Goal: Download file/media

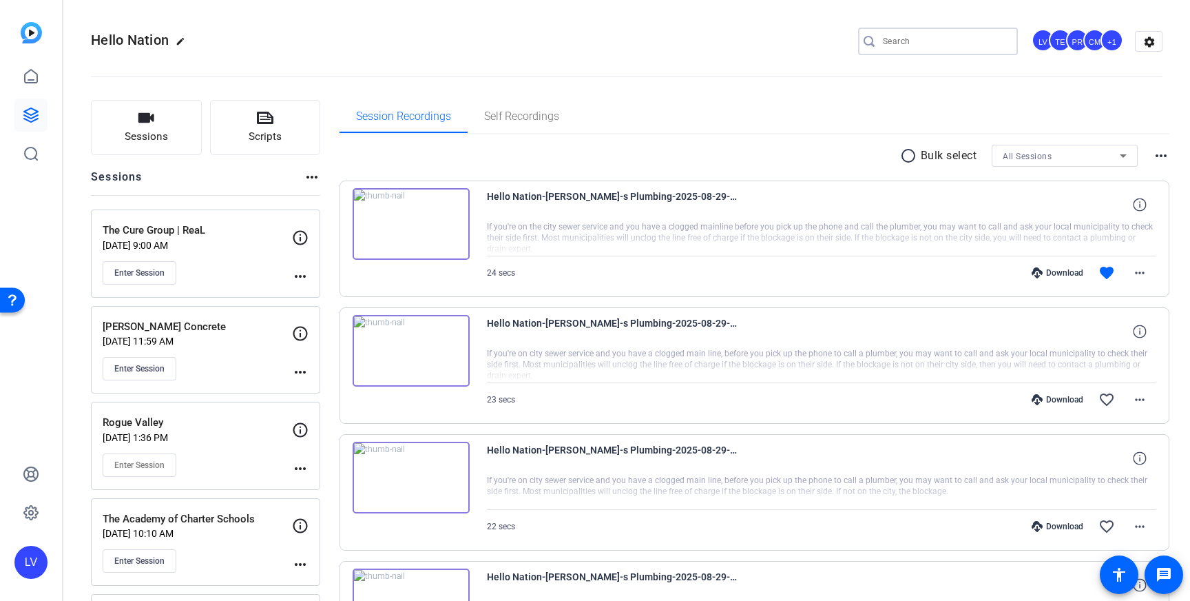
click at [918, 40] on input "Search" at bounding box center [945, 41] width 124 height 17
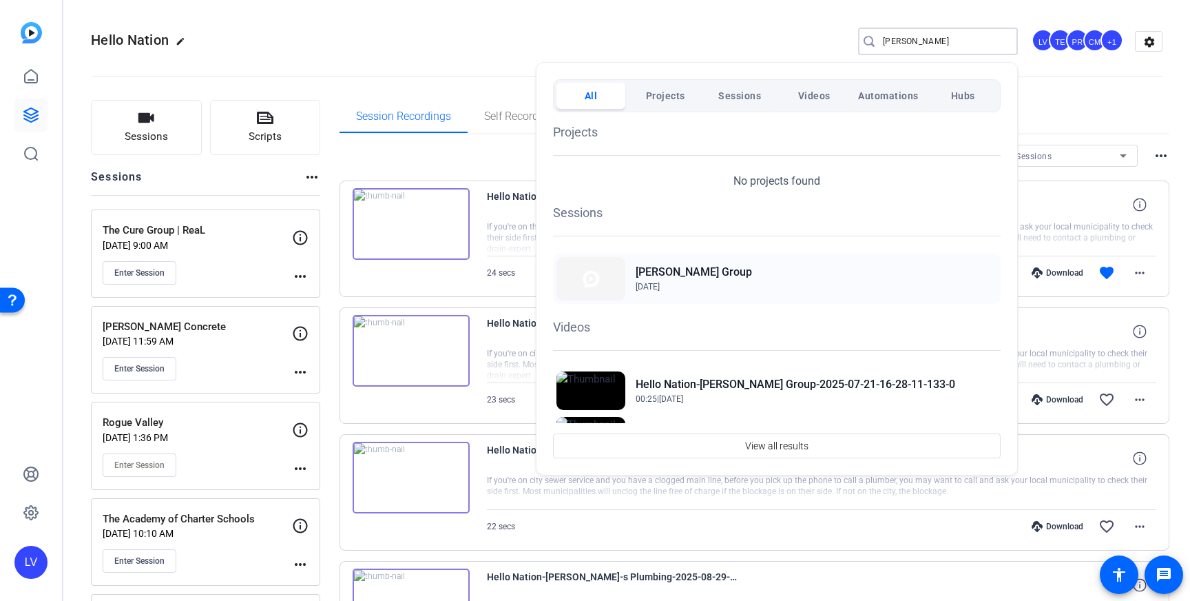
type input "duran"
click at [660, 287] on span "Jul 9, 2025" at bounding box center [648, 287] width 24 height 10
click at [487, 34] on div at bounding box center [595, 300] width 1190 height 601
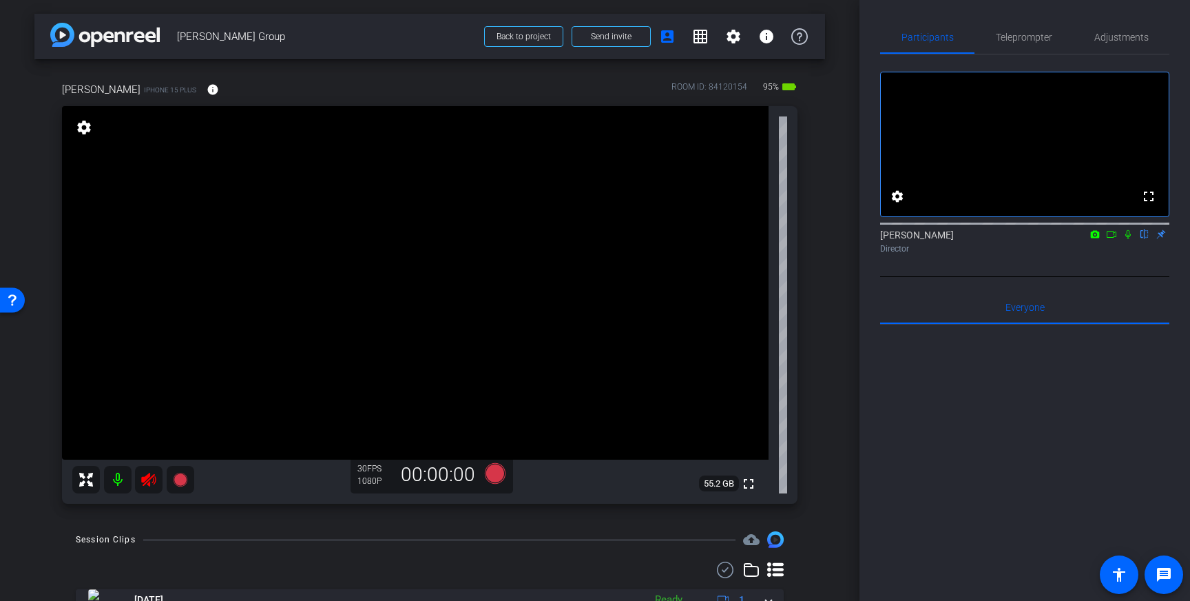
drag, startPoint x: 147, startPoint y: 479, endPoint x: 215, endPoint y: 490, distance: 69.1
click at [147, 479] on icon at bounding box center [148, 480] width 14 height 14
click at [1137, 41] on span "Adjustments" at bounding box center [1122, 37] width 54 height 10
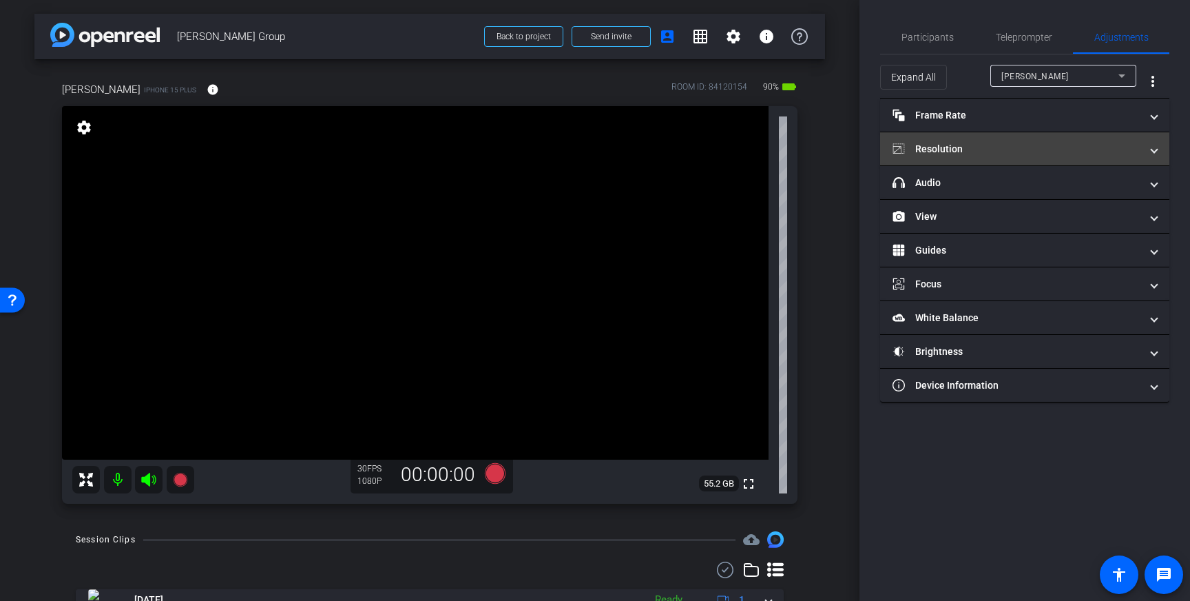
click at [1051, 153] on mat-panel-title "Resolution" at bounding box center [1017, 149] width 248 height 14
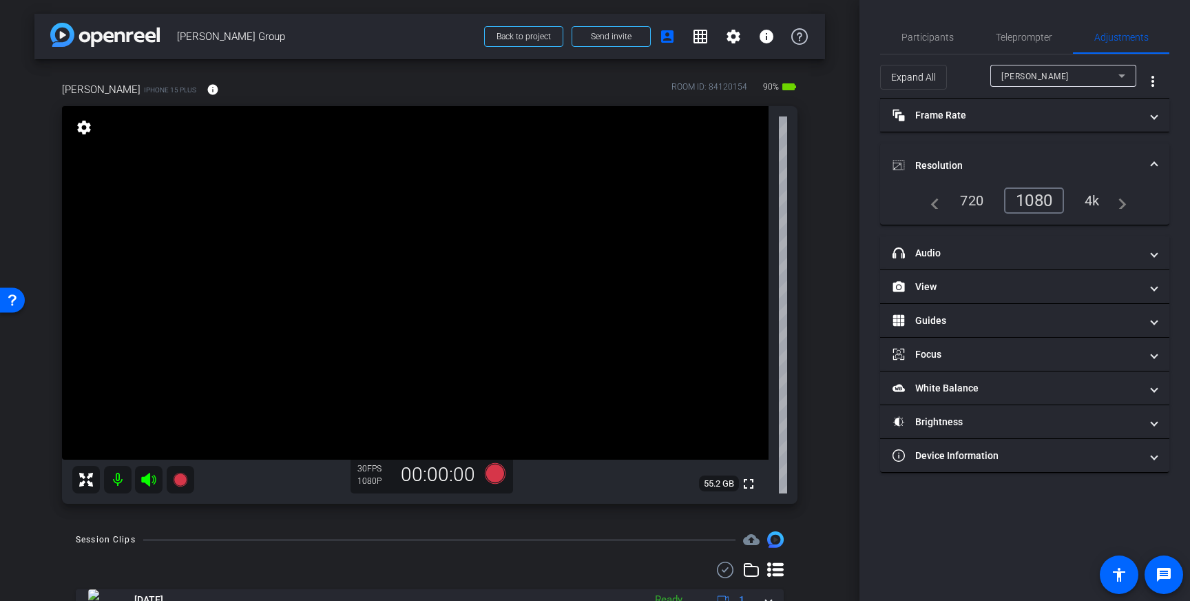
click at [1093, 201] on div "4k" at bounding box center [1093, 200] width 36 height 23
click at [1148, 164] on span "Resolution" at bounding box center [1022, 165] width 259 height 14
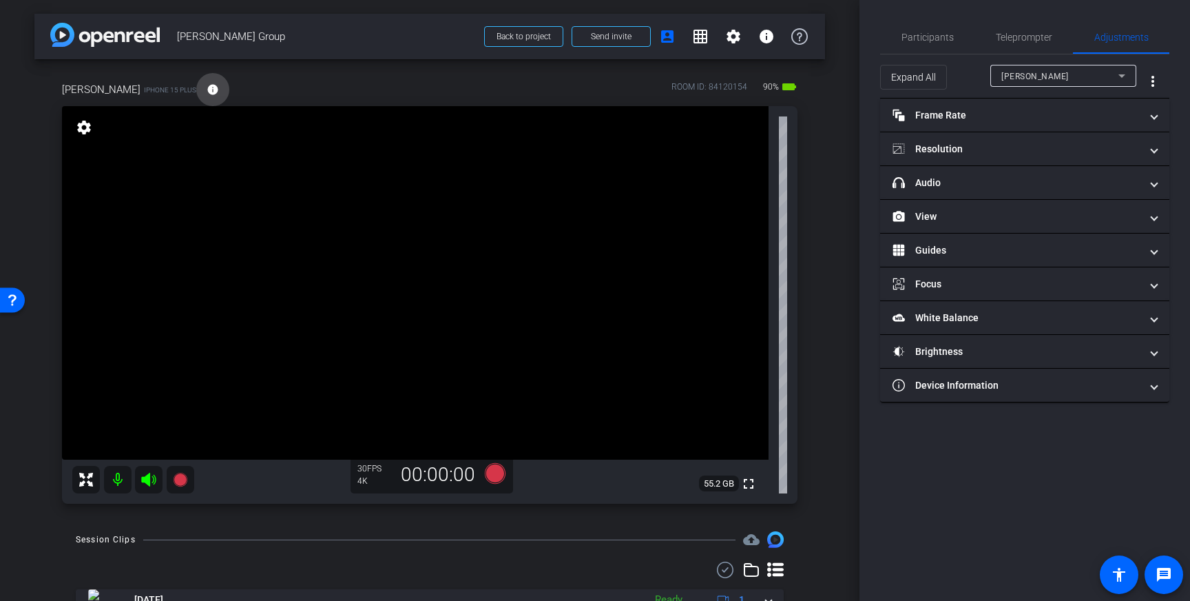
click at [212, 87] on mat-icon "info" at bounding box center [213, 89] width 12 height 12
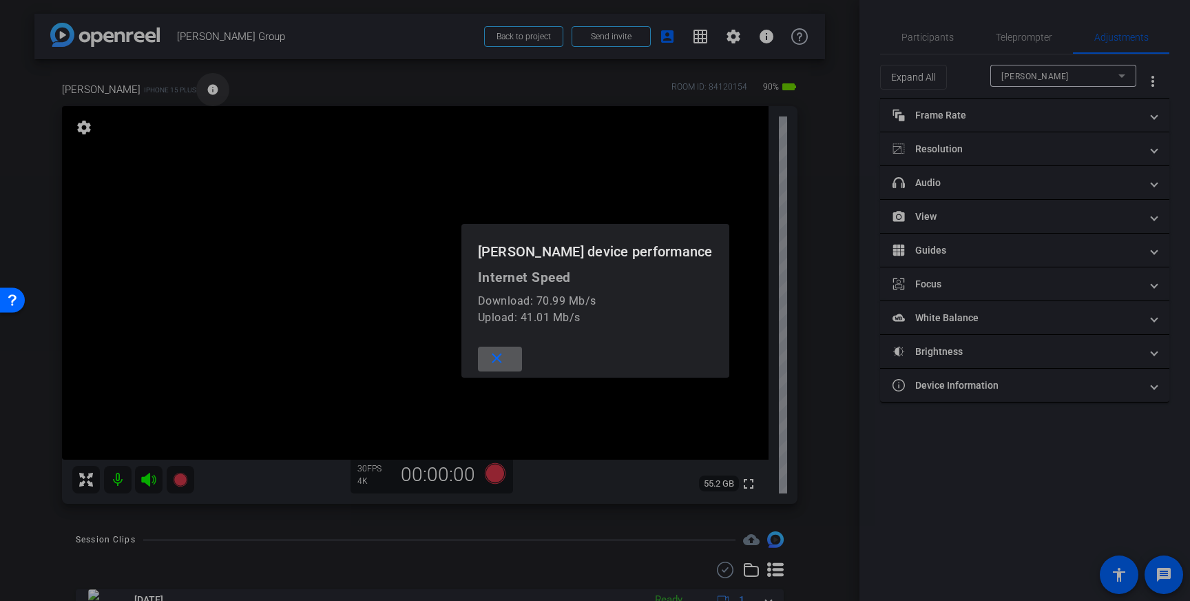
click at [212, 87] on div at bounding box center [595, 300] width 1190 height 601
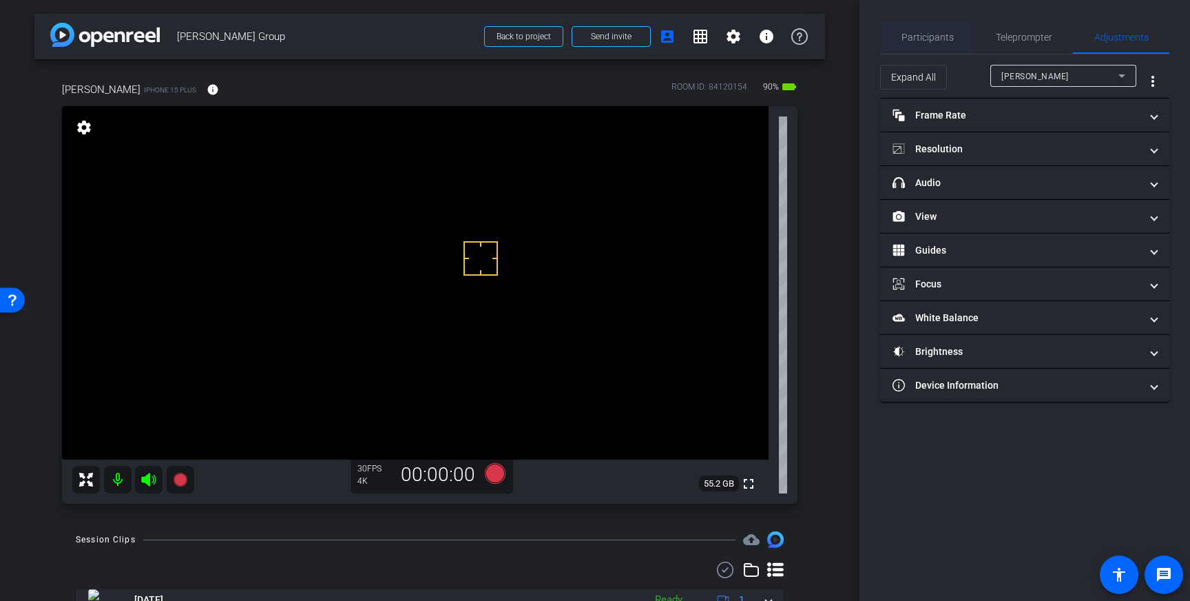
click at [945, 42] on span "Participants" at bounding box center [928, 37] width 52 height 10
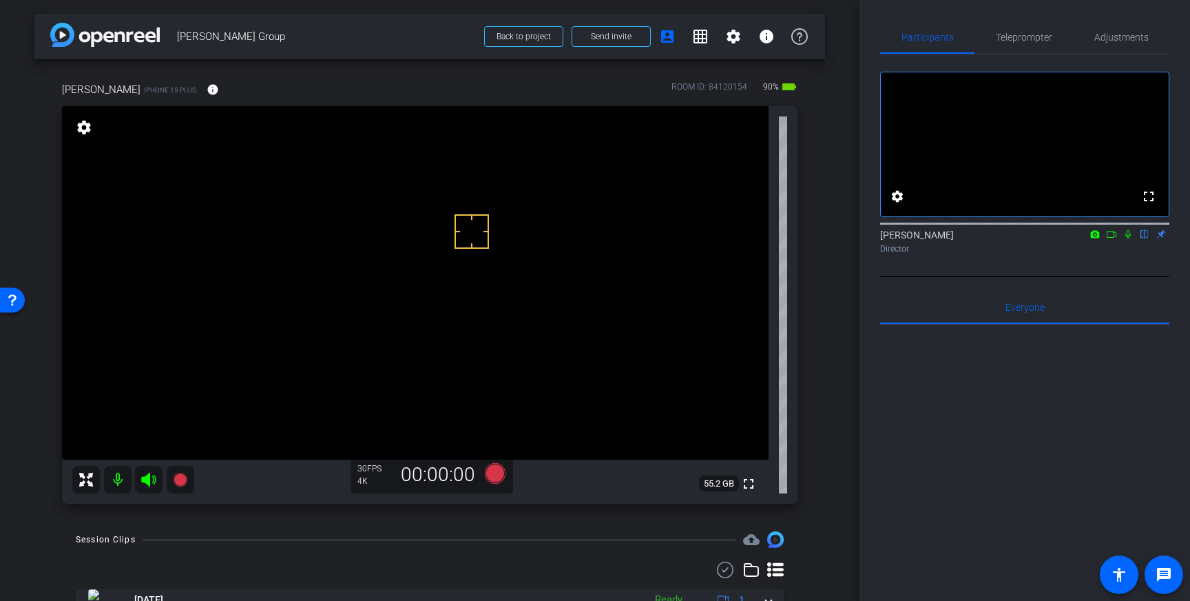
drag, startPoint x: 472, startPoint y: 231, endPoint x: 477, endPoint y: 260, distance: 29.3
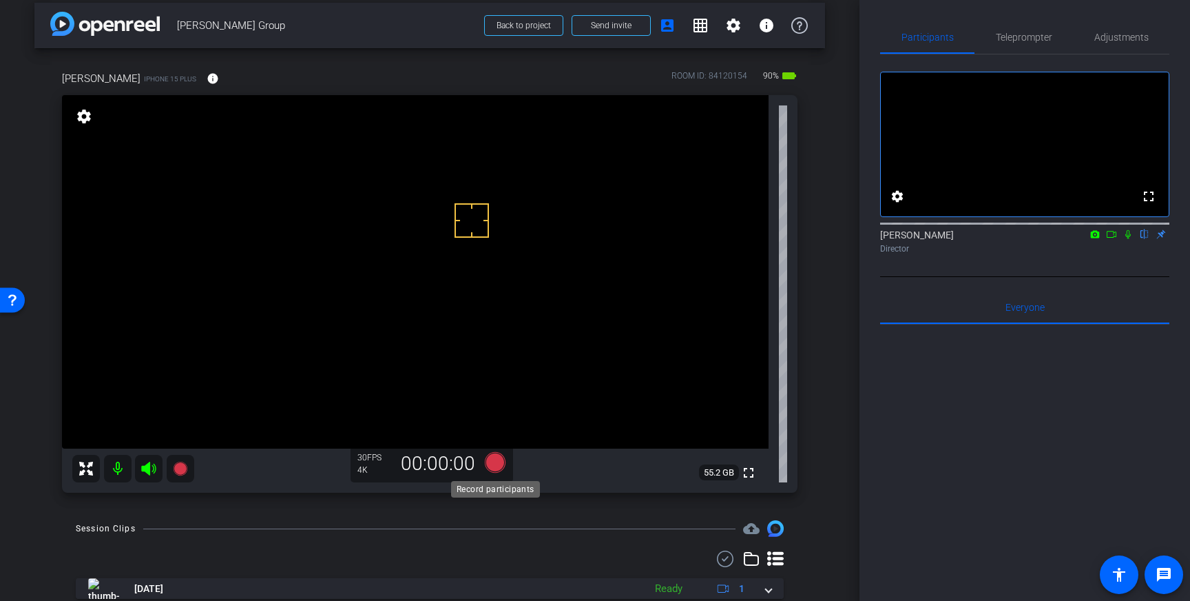
click at [491, 462] on icon at bounding box center [495, 462] width 21 height 21
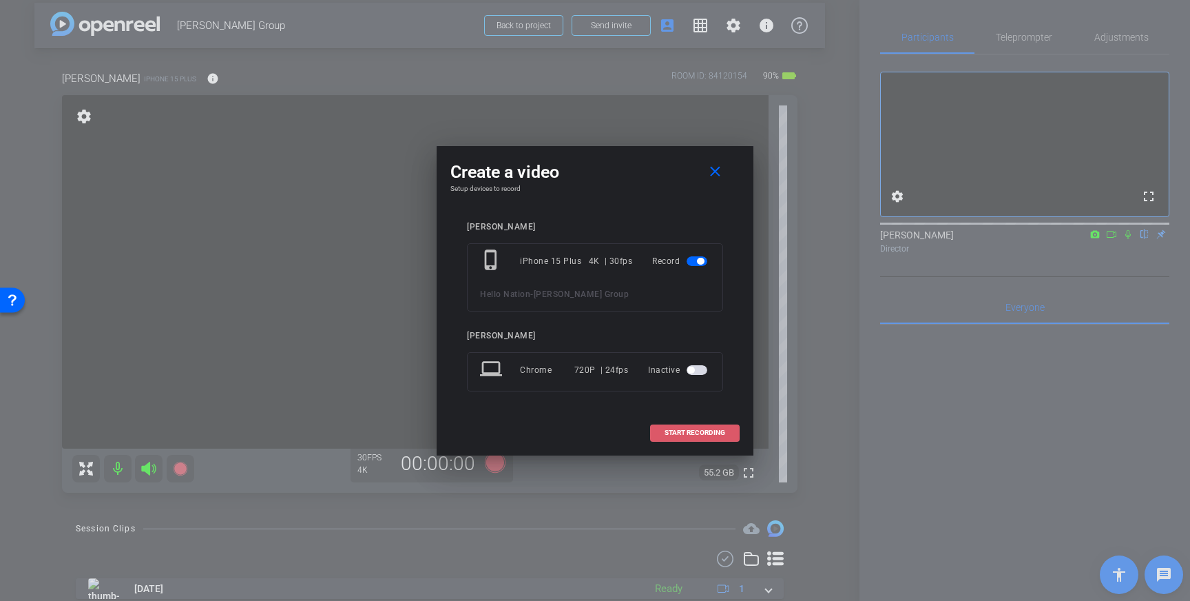
click at [657, 431] on span at bounding box center [695, 432] width 88 height 33
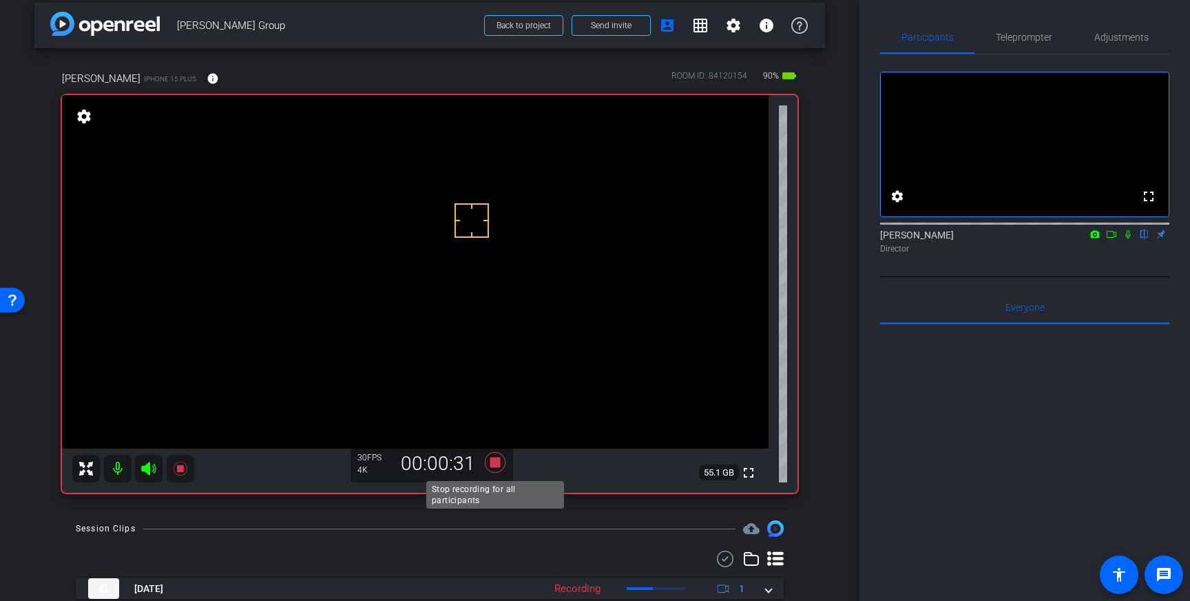
click at [502, 460] on icon at bounding box center [495, 462] width 33 height 25
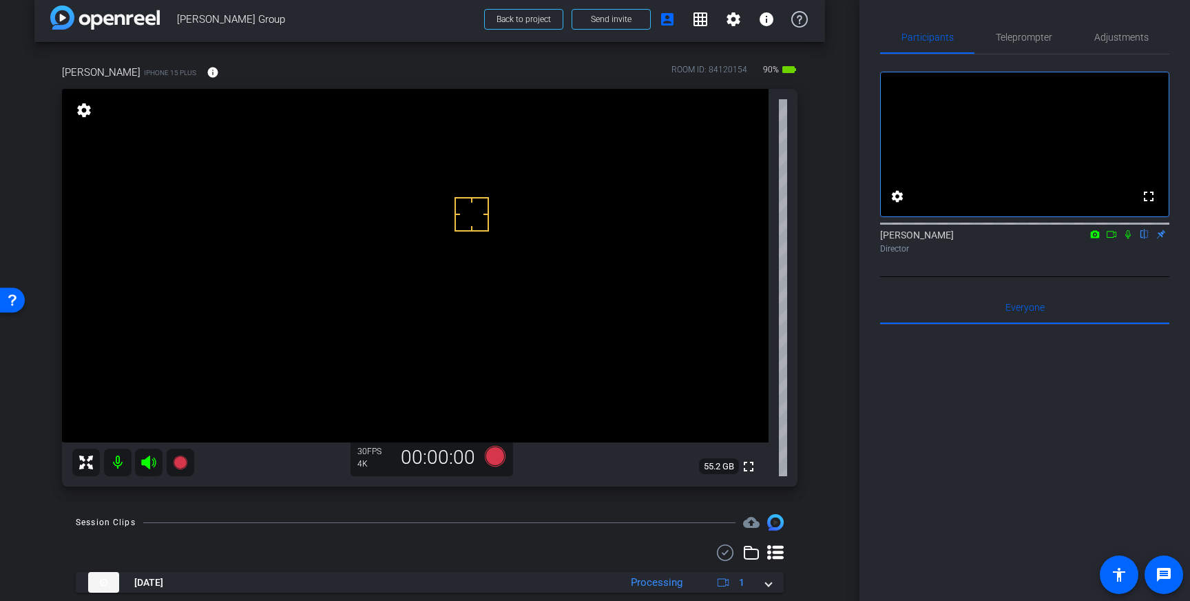
scroll to position [21, 0]
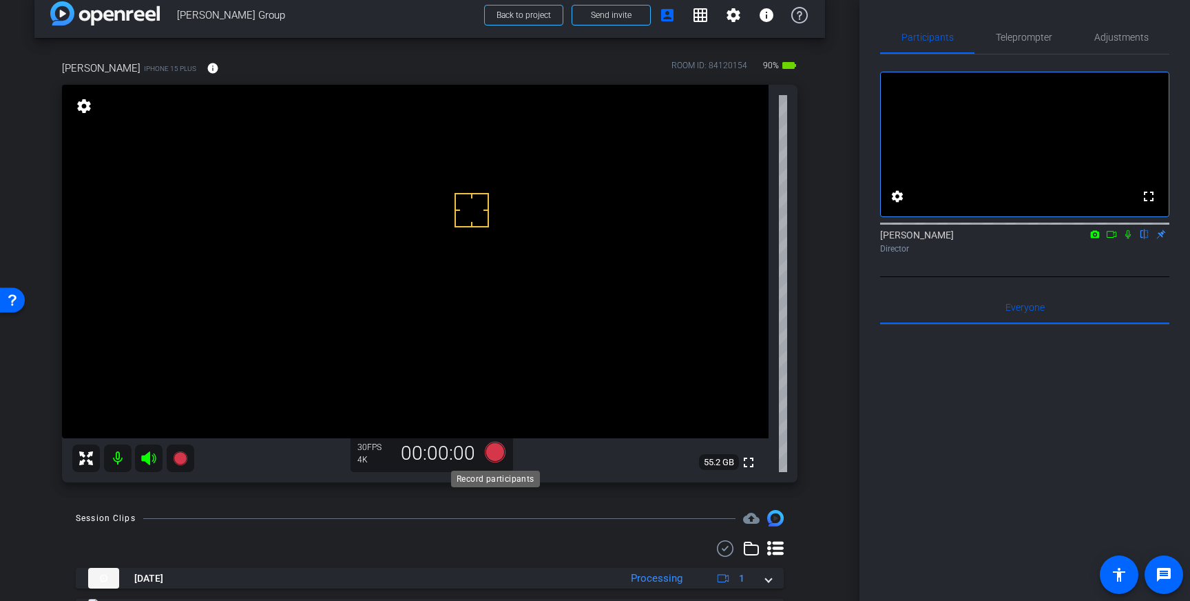
click at [493, 452] on icon at bounding box center [495, 452] width 21 height 21
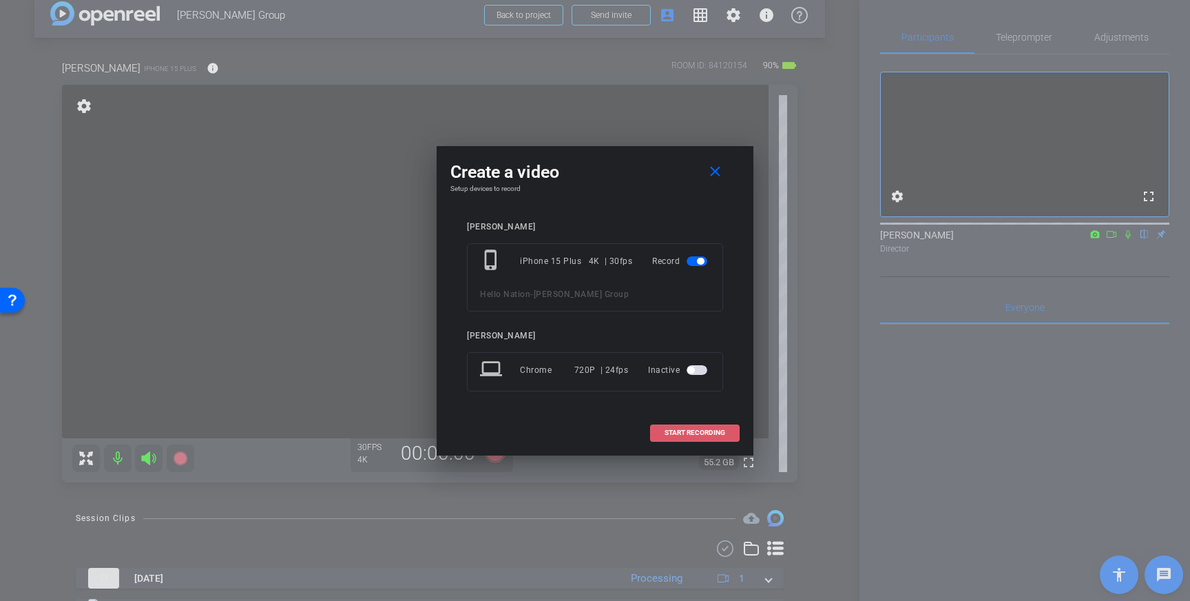
click at [686, 440] on span at bounding box center [695, 432] width 88 height 33
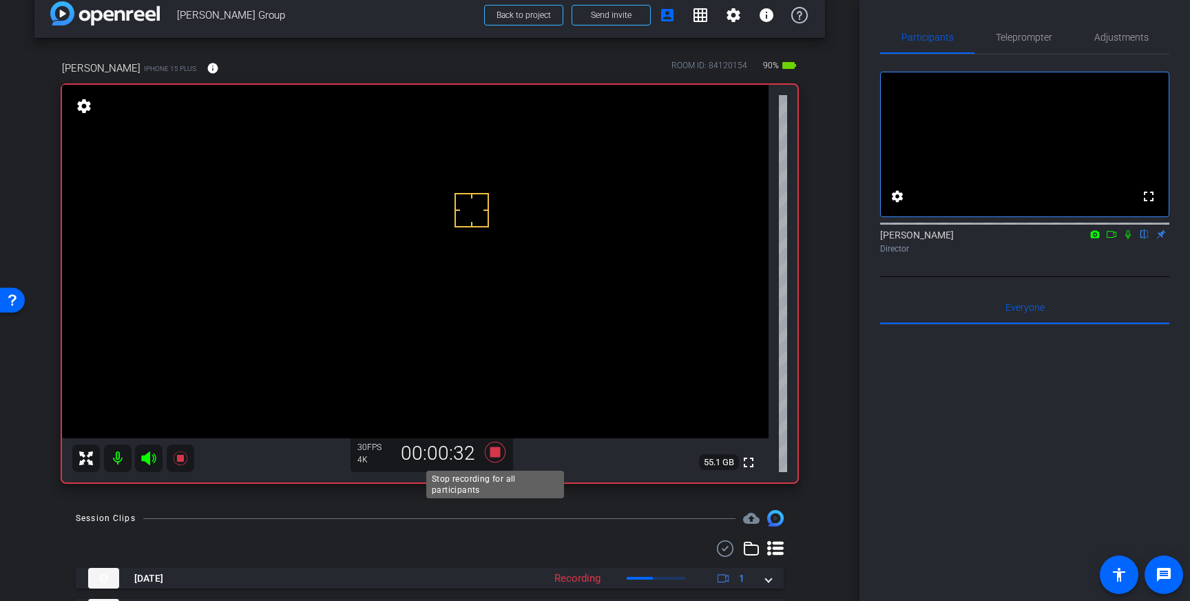
click at [497, 455] on icon at bounding box center [495, 452] width 21 height 21
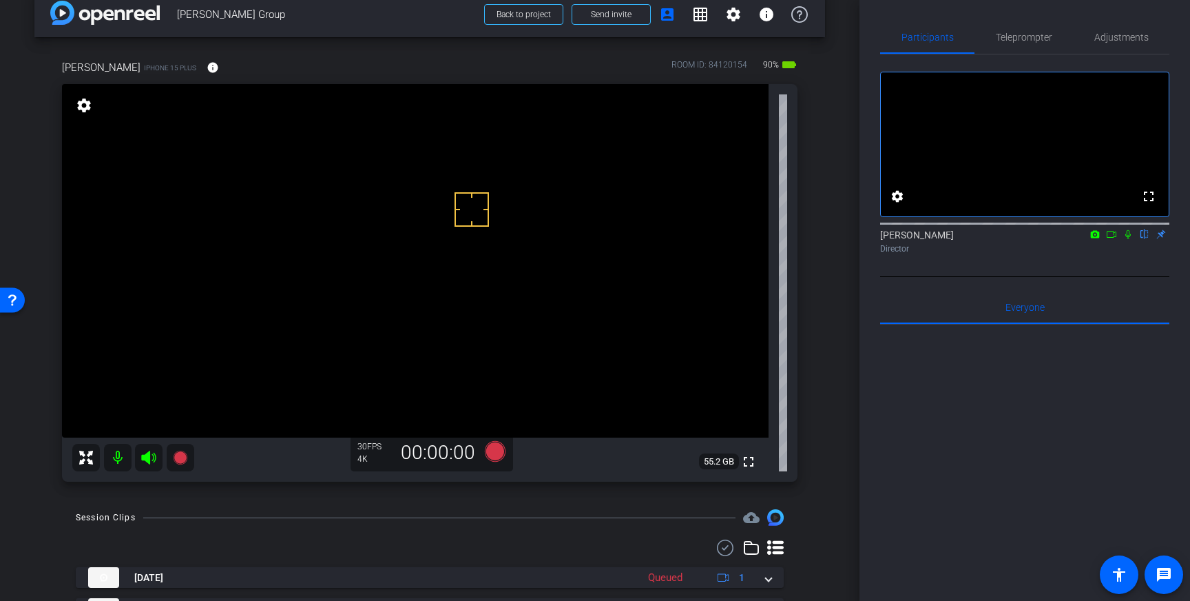
scroll to position [0, 0]
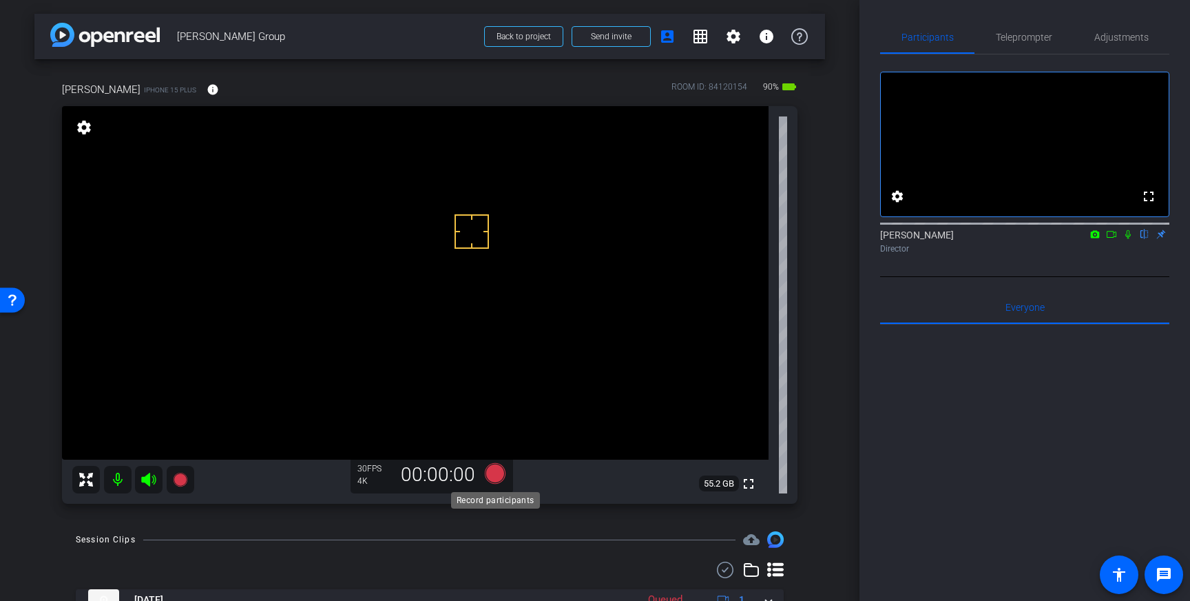
click at [500, 474] on icon at bounding box center [495, 473] width 21 height 21
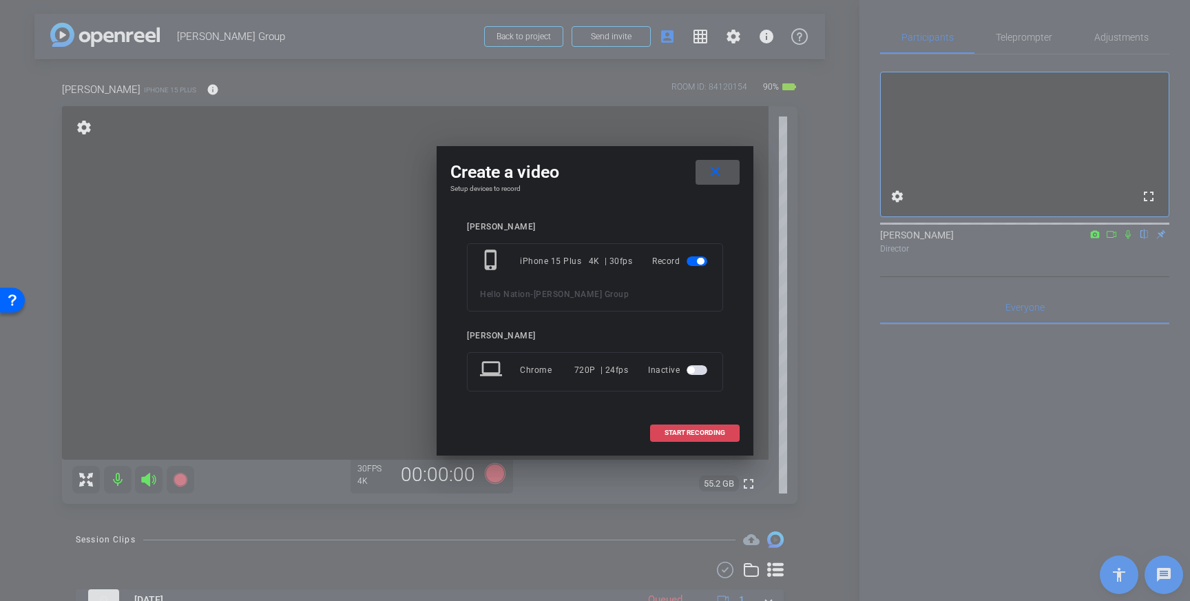
click at [690, 427] on span at bounding box center [695, 432] width 88 height 33
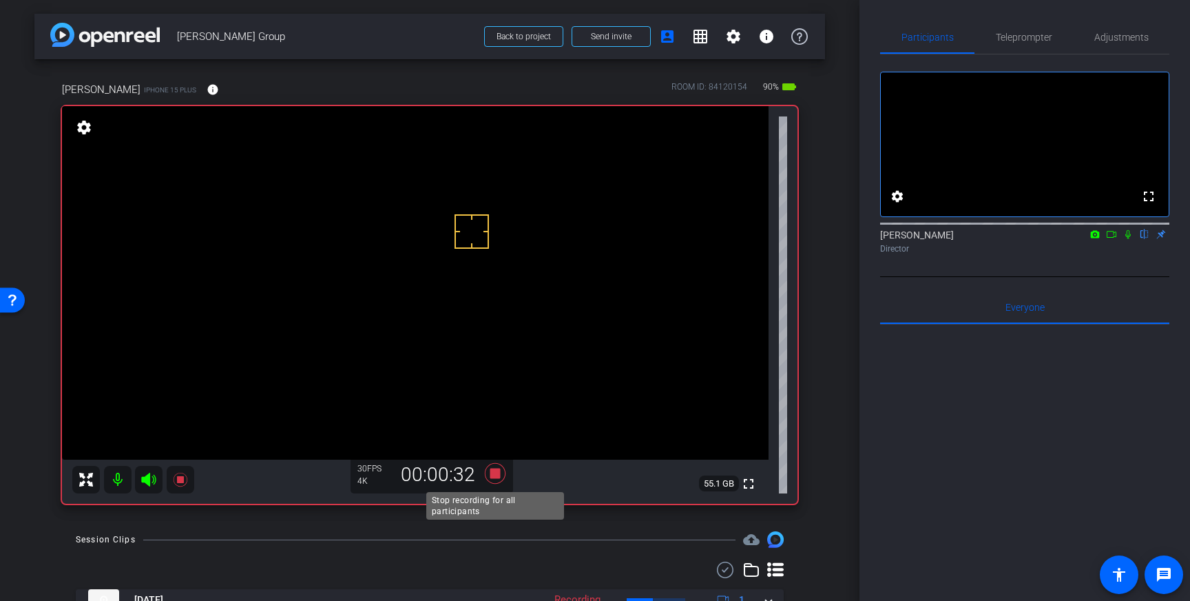
click at [493, 471] on icon at bounding box center [495, 473] width 21 height 21
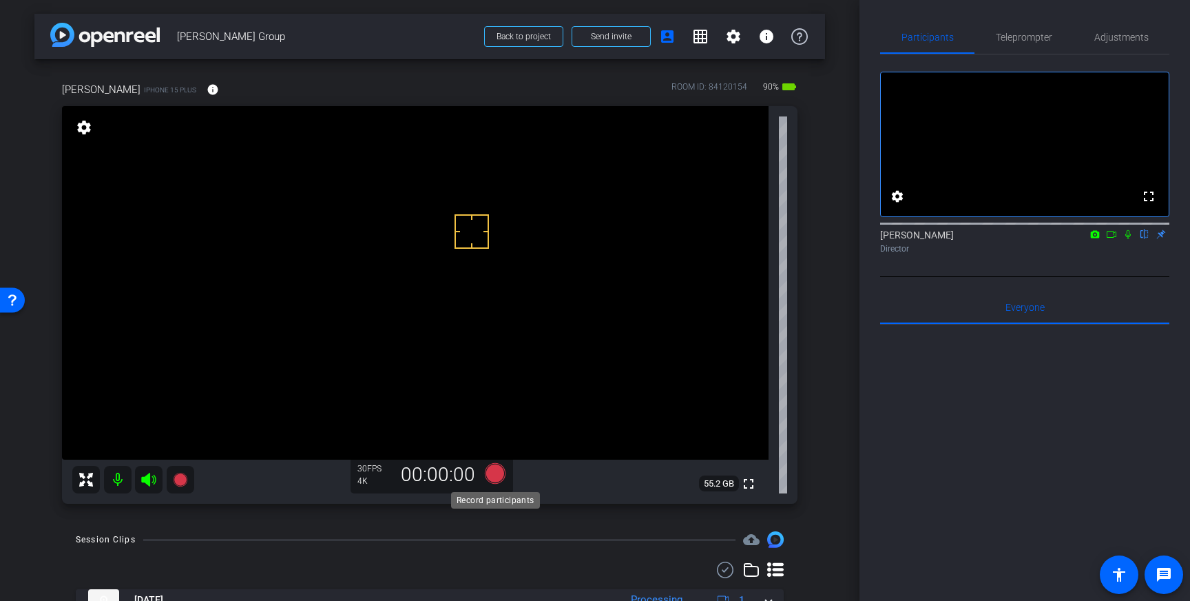
click at [493, 474] on icon at bounding box center [495, 473] width 21 height 21
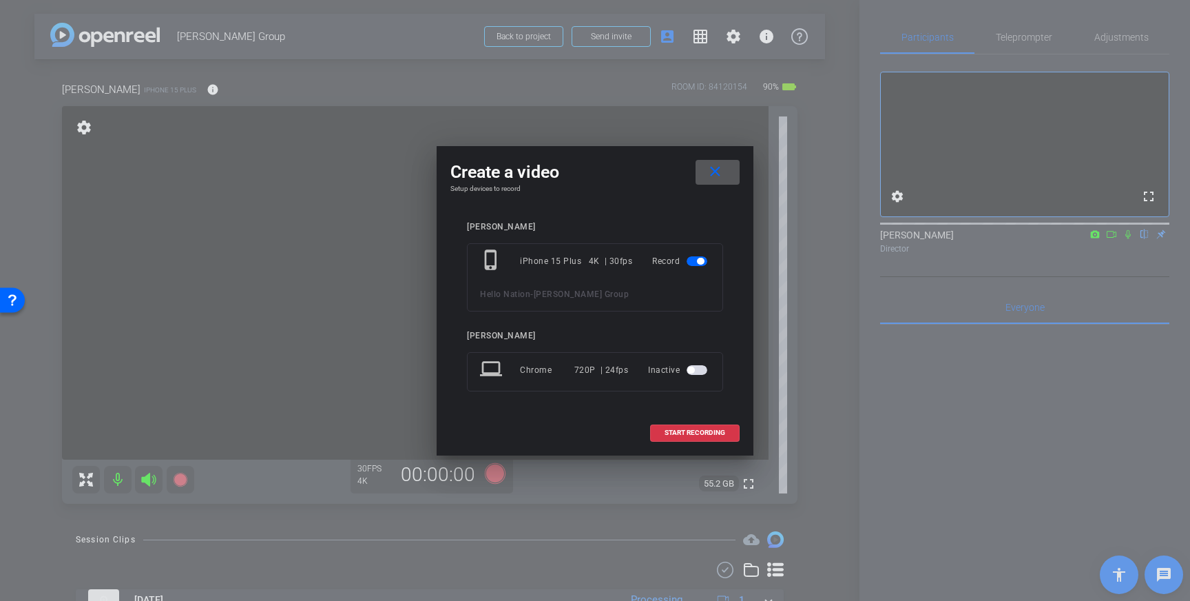
drag, startPoint x: 709, startPoint y: 429, endPoint x: 809, endPoint y: 372, distance: 115.7
click at [709, 429] on span "START RECORDING" at bounding box center [695, 432] width 61 height 7
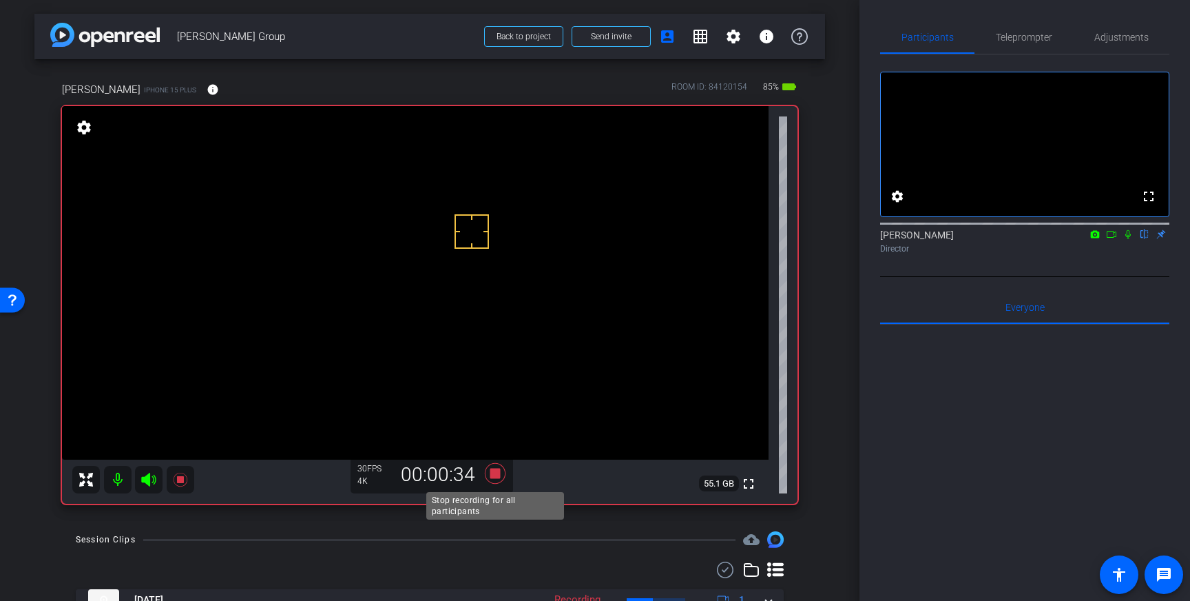
click at [489, 477] on icon at bounding box center [495, 473] width 33 height 25
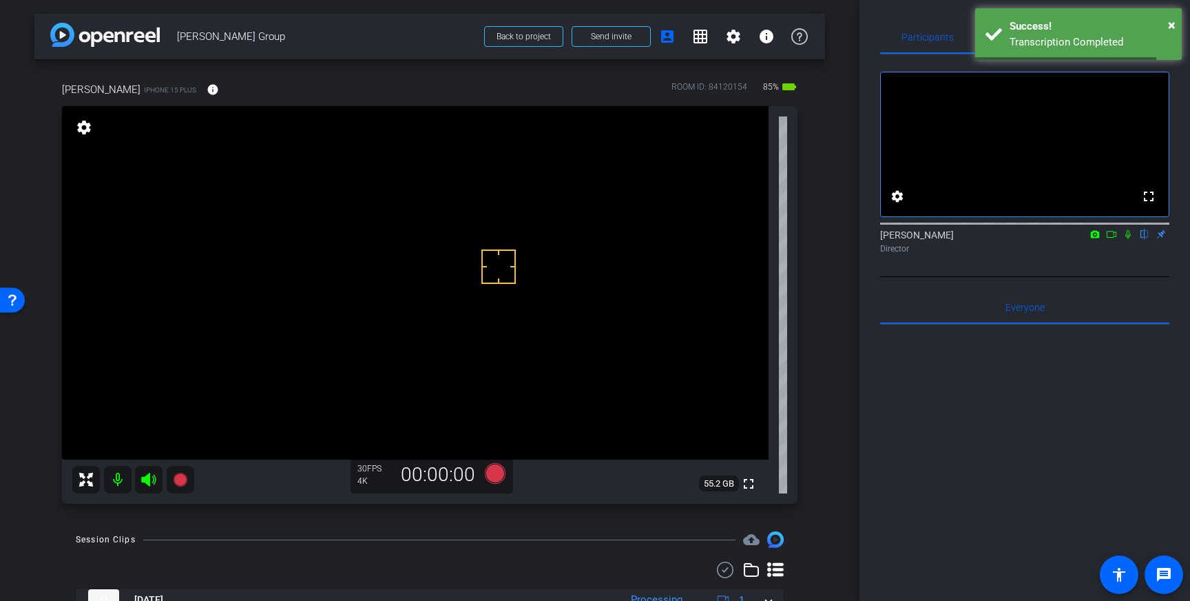
drag, startPoint x: 477, startPoint y: 207, endPoint x: 470, endPoint y: 235, distance: 28.4
click at [492, 476] on icon at bounding box center [495, 473] width 21 height 21
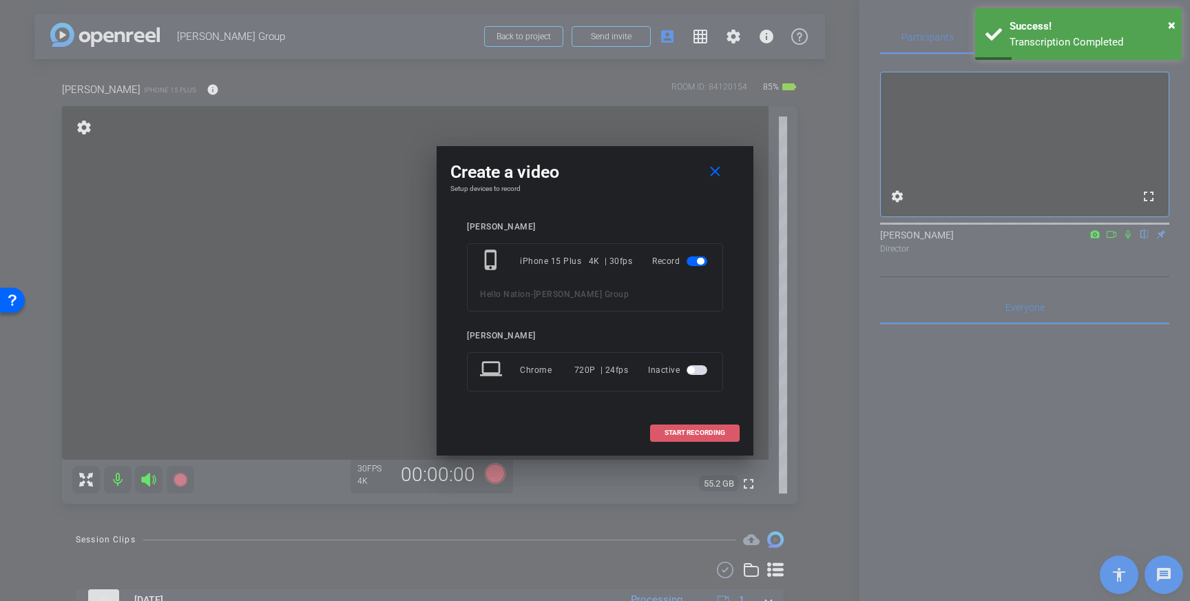
click at [685, 435] on span "START RECORDING" at bounding box center [695, 432] width 61 height 7
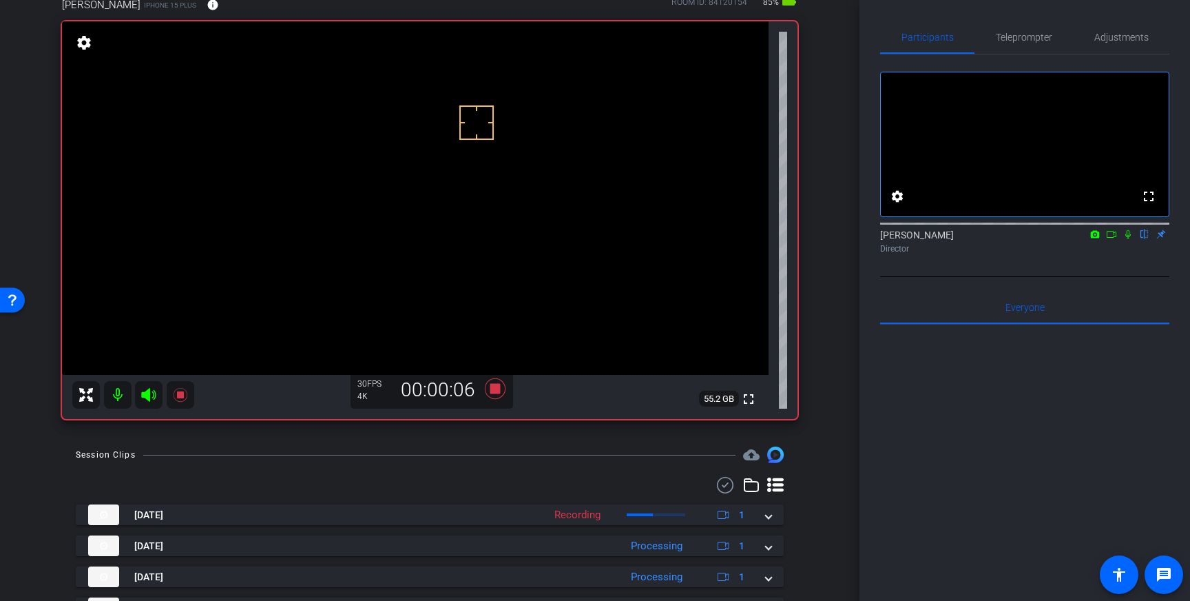
scroll to position [83, 0]
click at [484, 385] on icon at bounding box center [495, 390] width 33 height 25
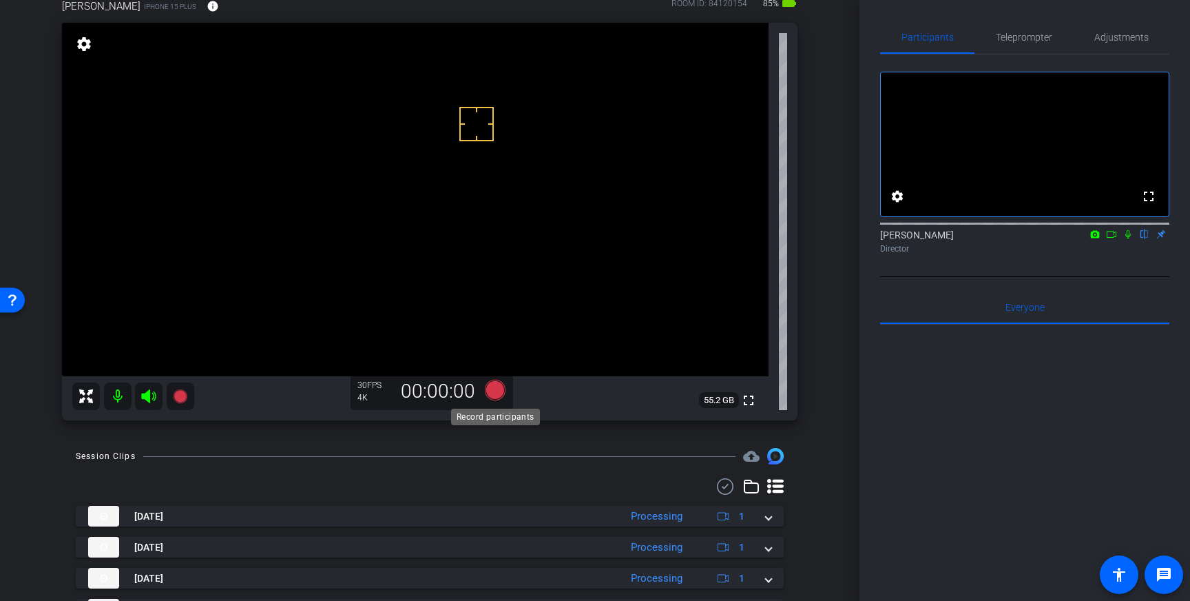
click at [492, 393] on icon at bounding box center [495, 390] width 21 height 21
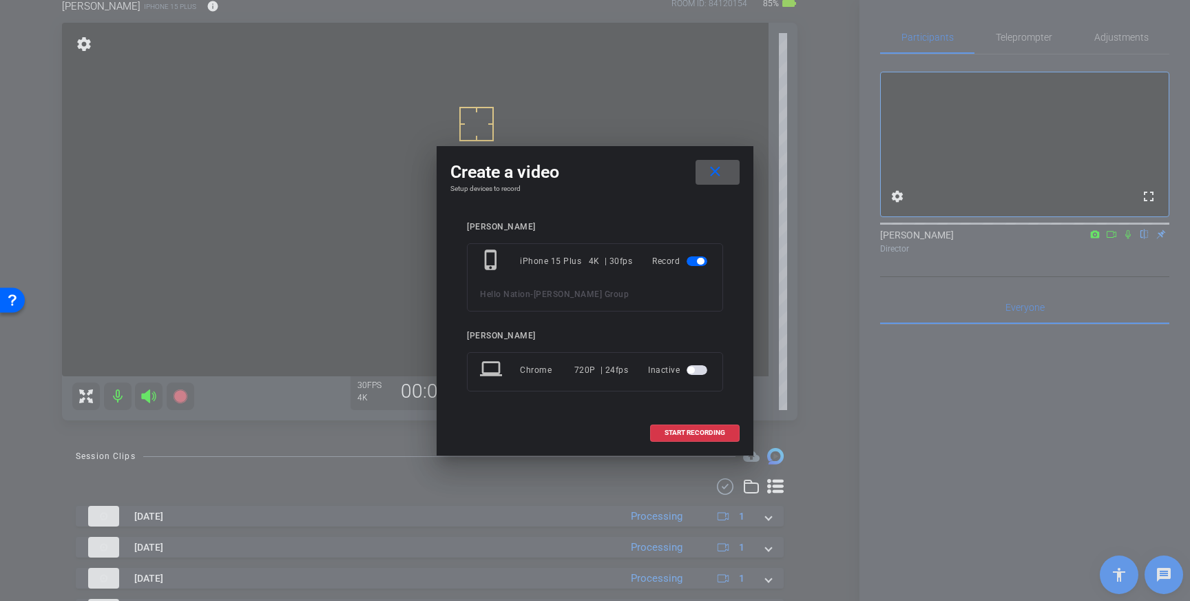
drag, startPoint x: 688, startPoint y: 425, endPoint x: 818, endPoint y: 312, distance: 172.9
click at [690, 425] on span at bounding box center [695, 432] width 88 height 33
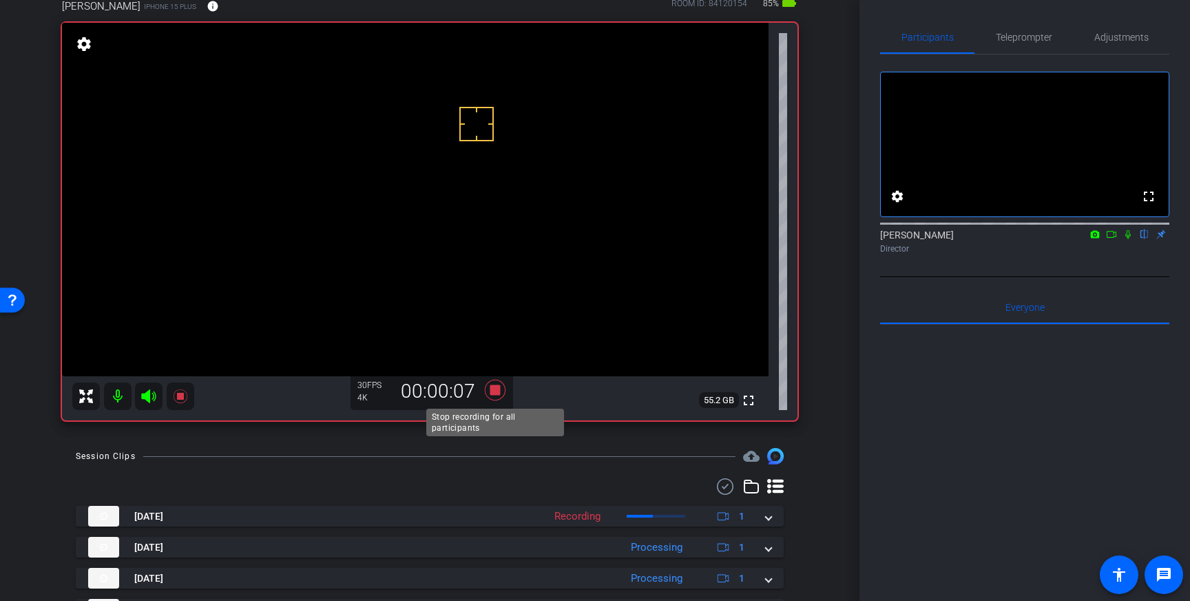
click at [494, 399] on icon at bounding box center [495, 390] width 33 height 25
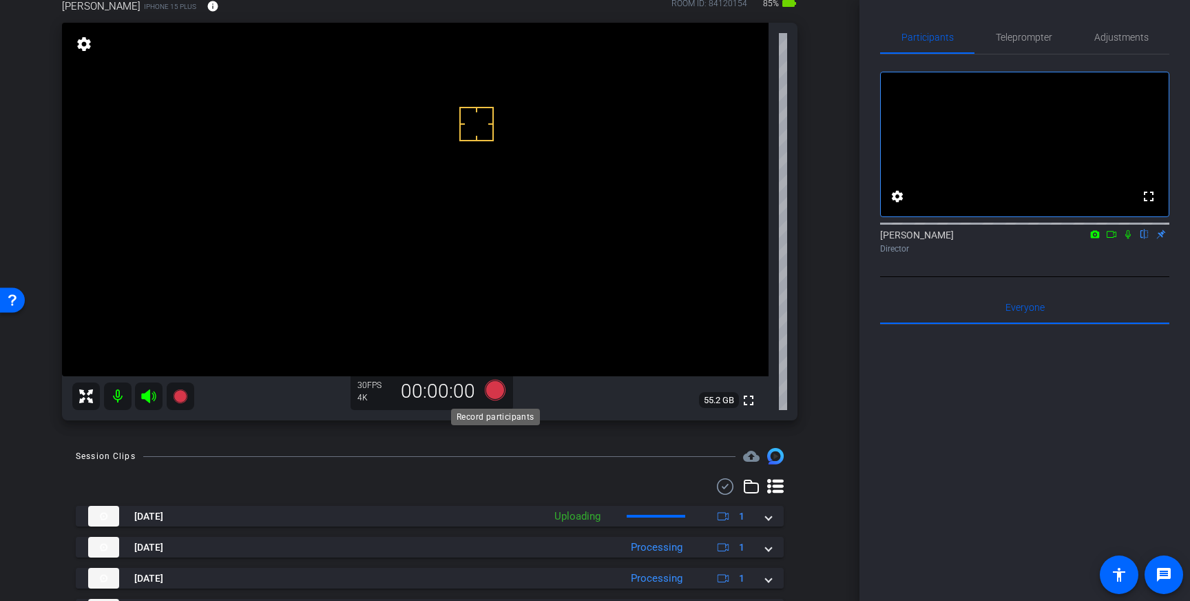
click at [497, 393] on icon at bounding box center [495, 390] width 21 height 21
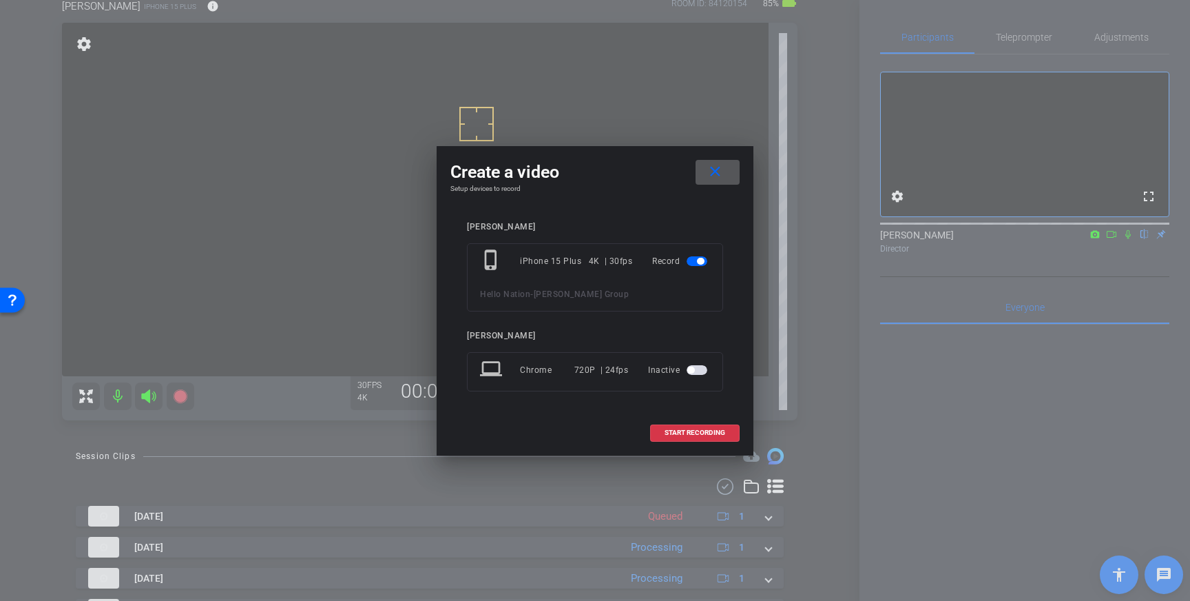
drag, startPoint x: 704, startPoint y: 431, endPoint x: 761, endPoint y: 340, distance: 107.6
click at [704, 431] on span "START RECORDING" at bounding box center [695, 432] width 61 height 7
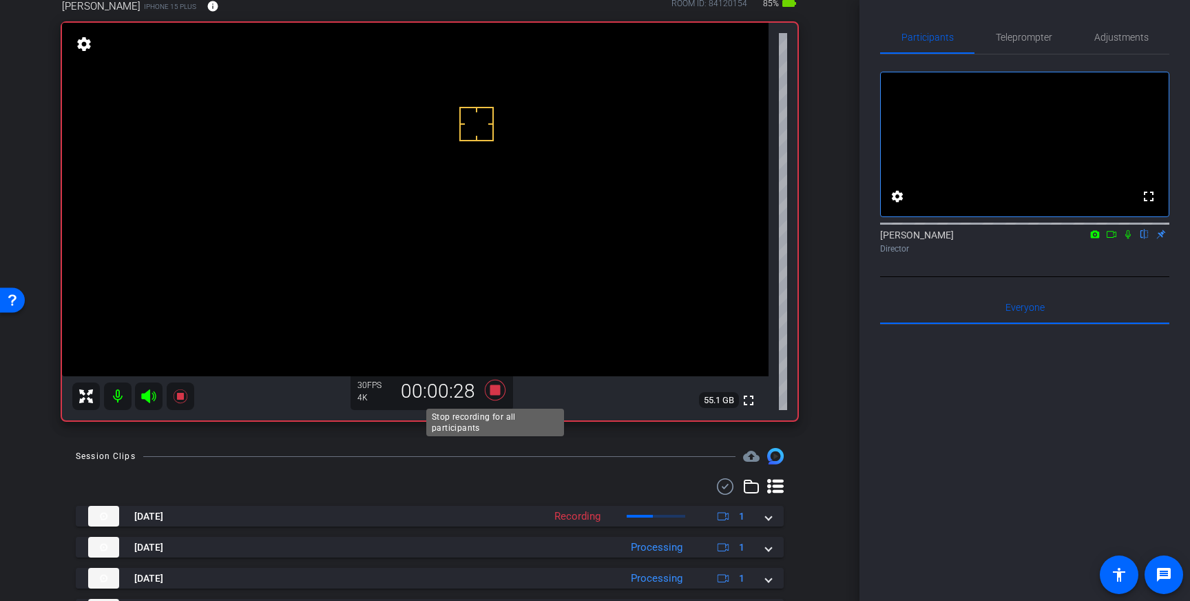
click at [494, 393] on icon at bounding box center [495, 390] width 21 height 21
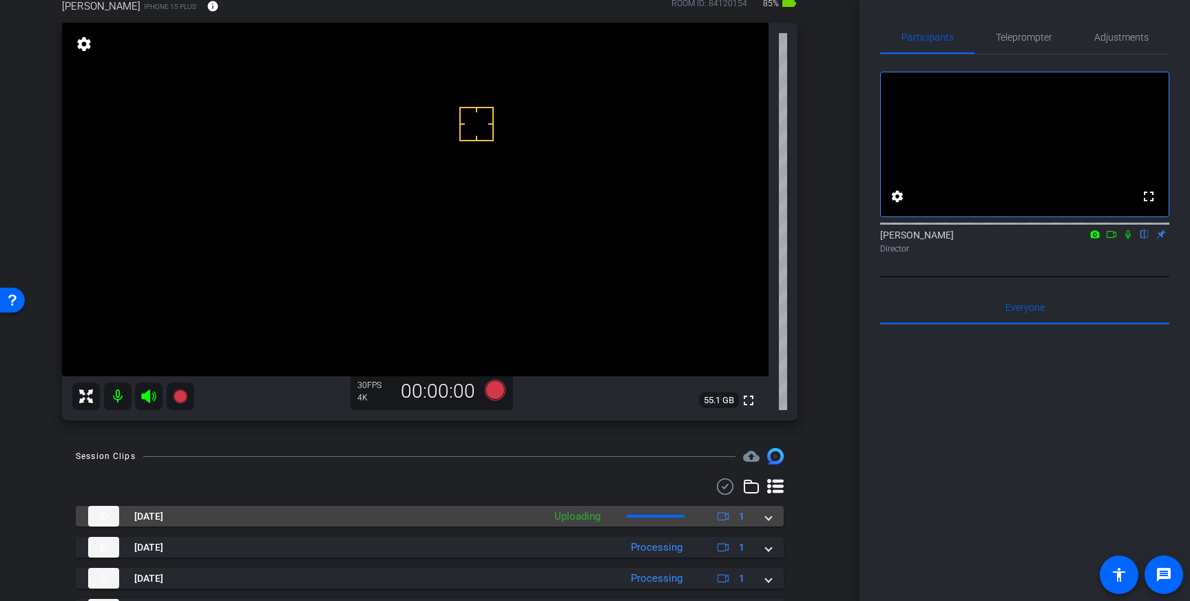
click at [777, 517] on mat-expansion-panel-header "Sep 2, 2025 Uploading 1" at bounding box center [430, 516] width 708 height 21
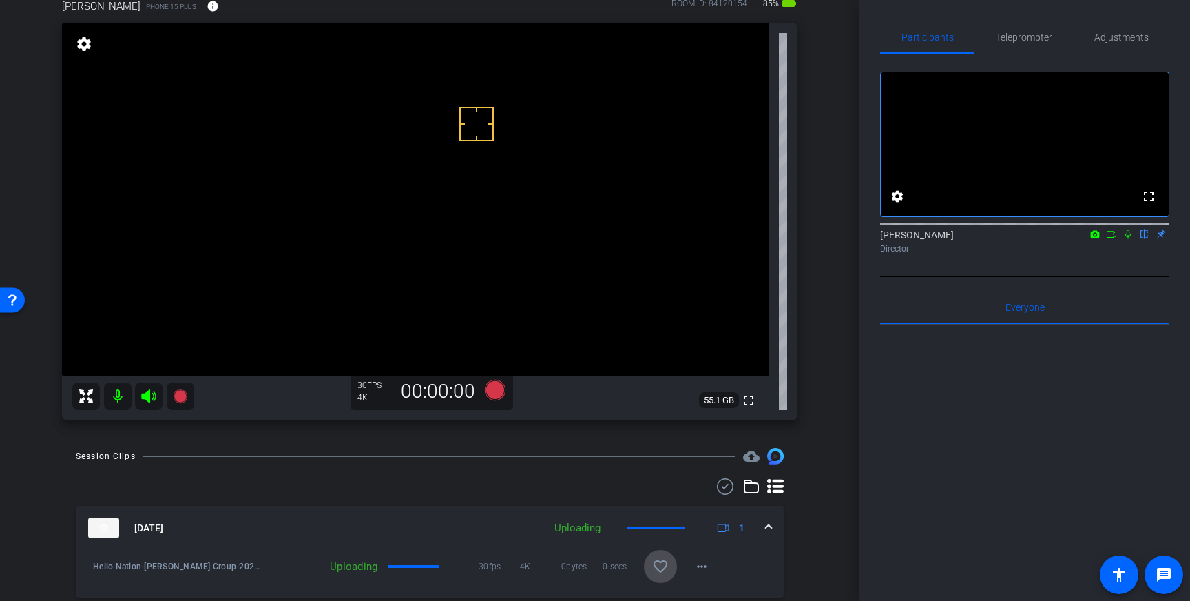
click at [669, 562] on span at bounding box center [660, 566] width 33 height 33
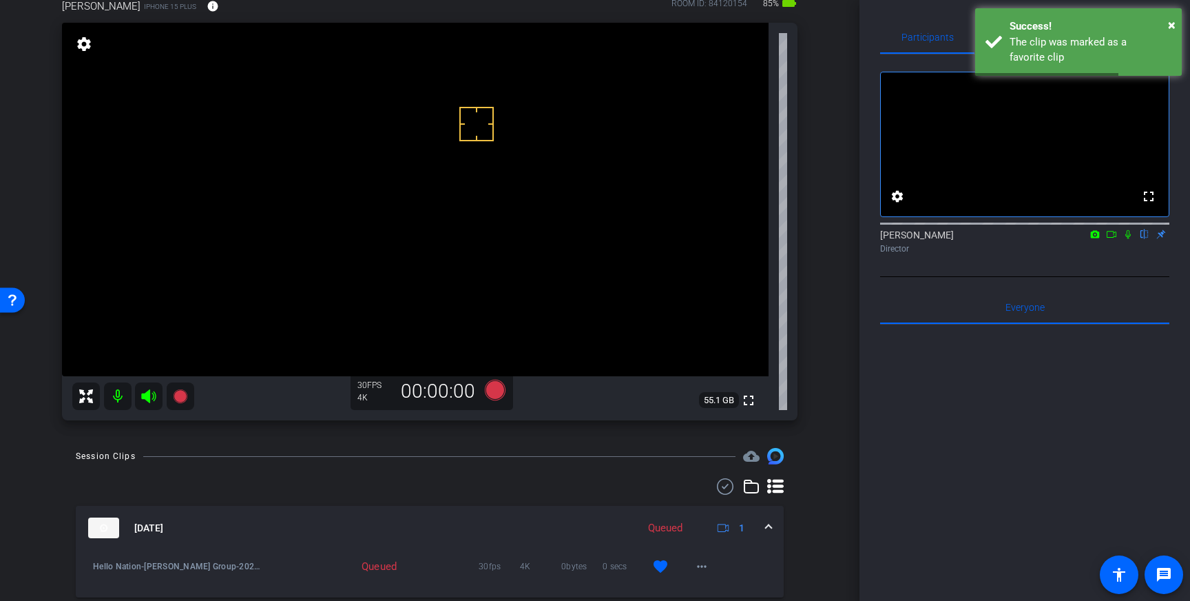
click at [765, 524] on div "Sep 2, 2025 Queued 1" at bounding box center [427, 527] width 678 height 21
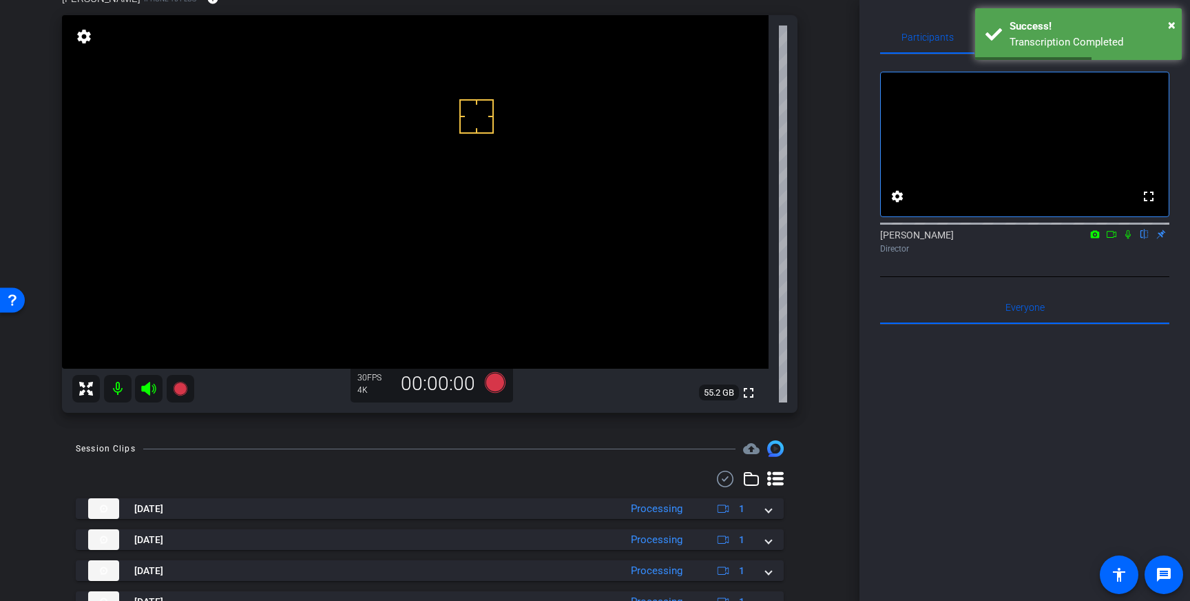
scroll to position [92, 0]
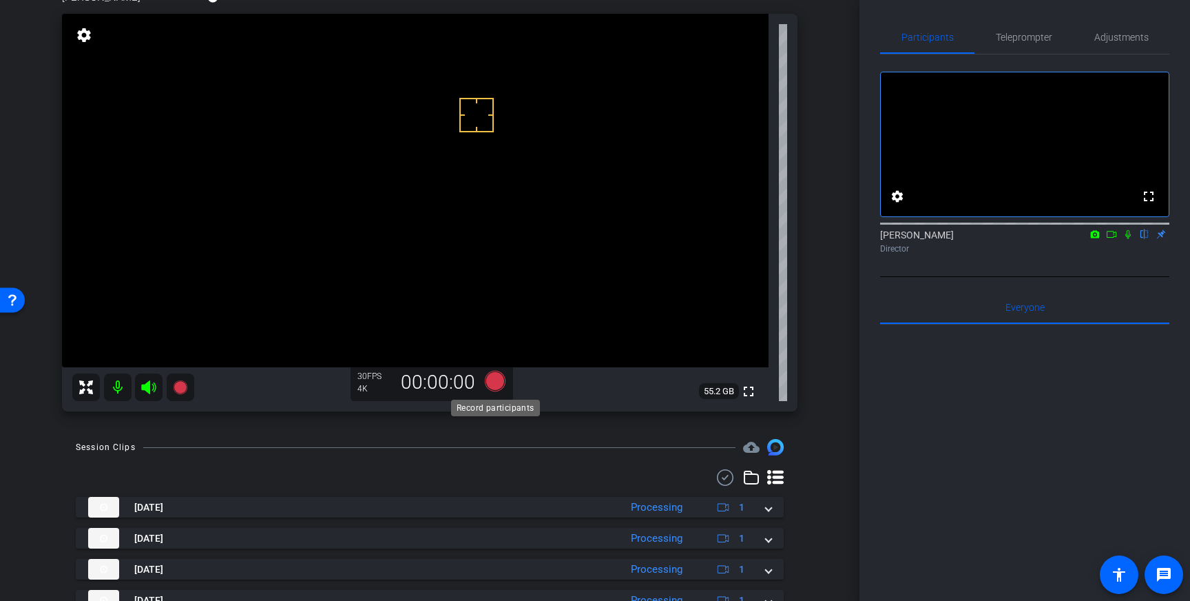
click at [493, 375] on icon at bounding box center [495, 381] width 21 height 21
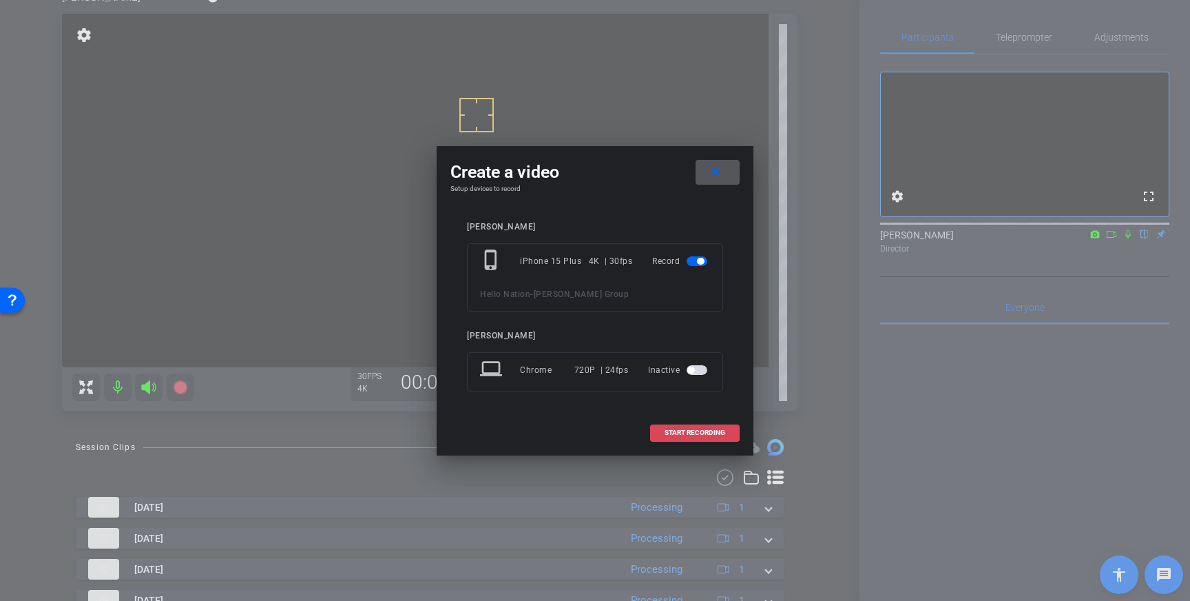
click at [694, 440] on span at bounding box center [695, 432] width 88 height 33
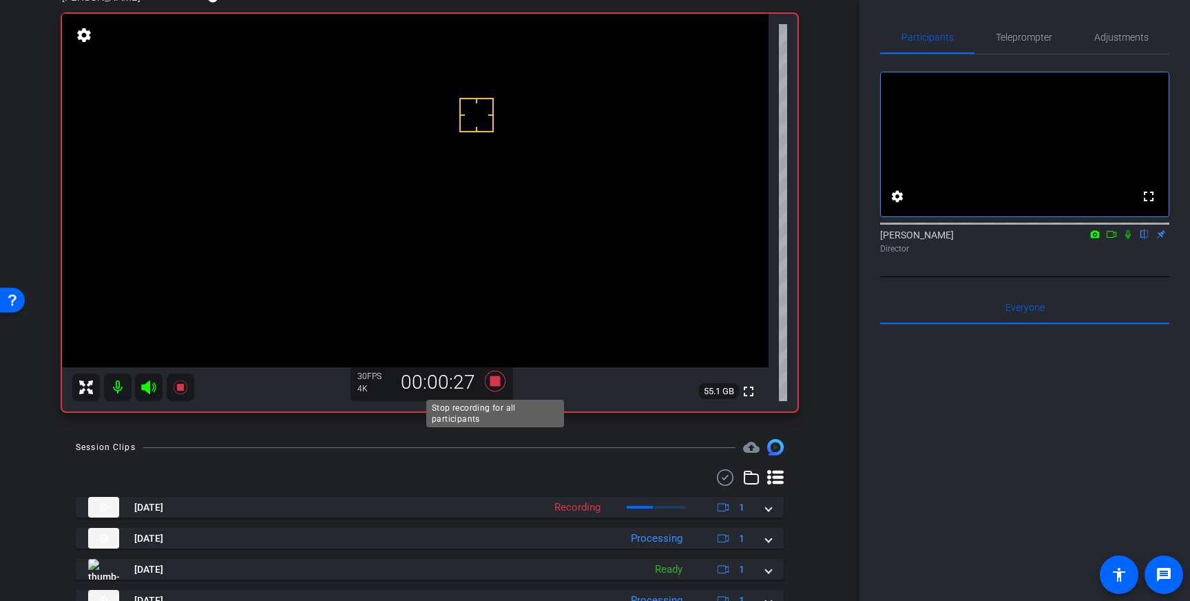
click at [500, 378] on icon at bounding box center [495, 381] width 21 height 21
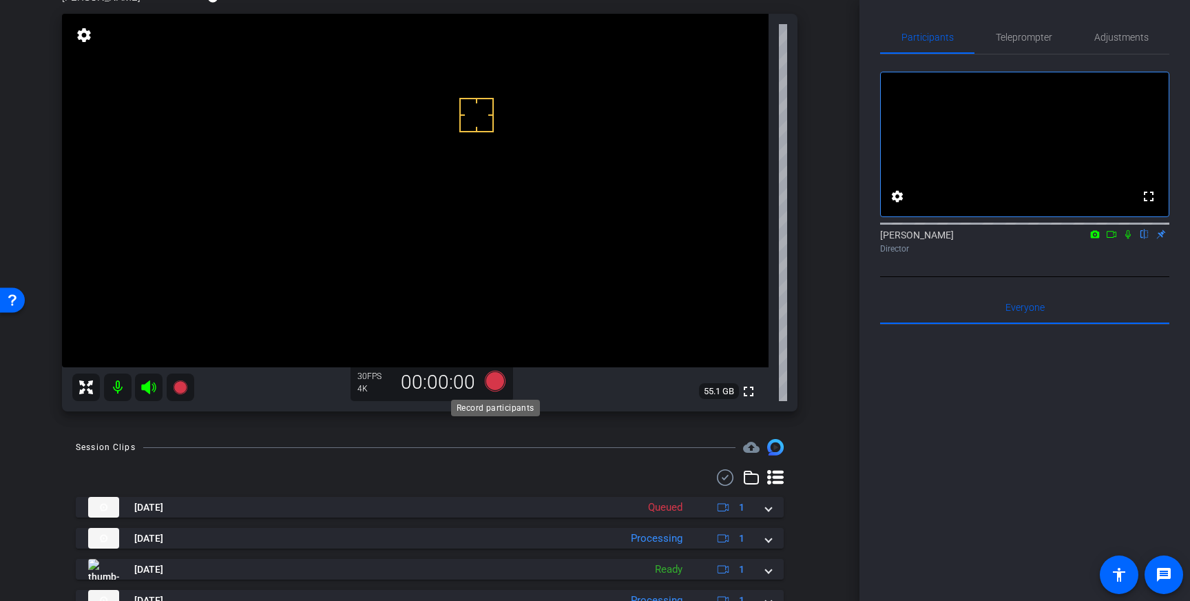
click at [495, 386] on icon at bounding box center [495, 381] width 21 height 21
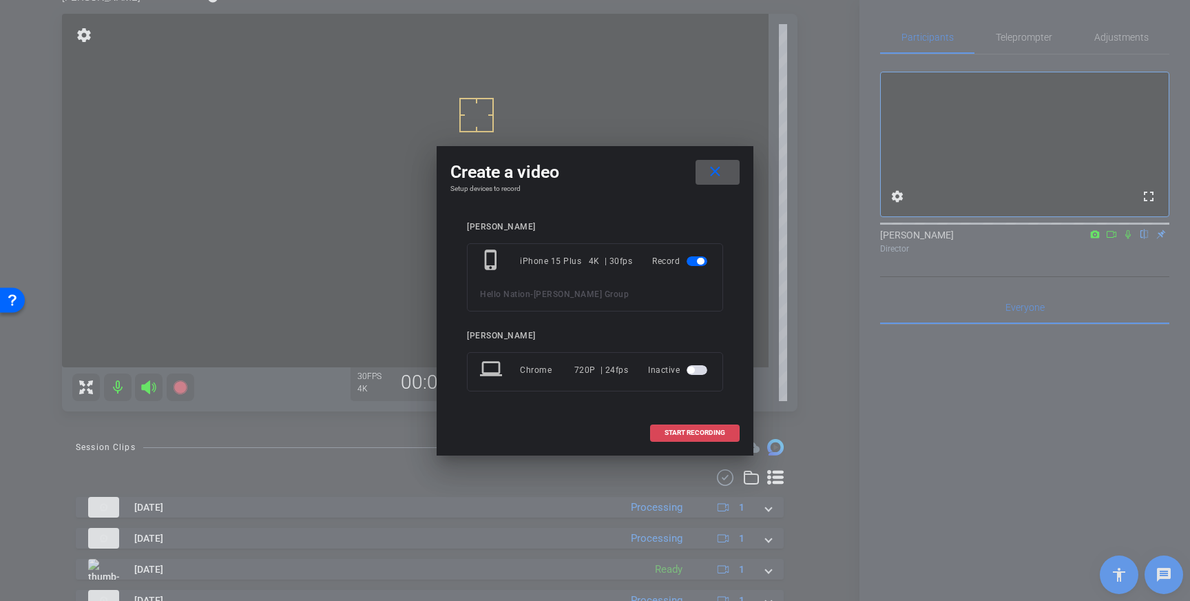
click at [689, 433] on span "START RECORDING" at bounding box center [695, 432] width 61 height 7
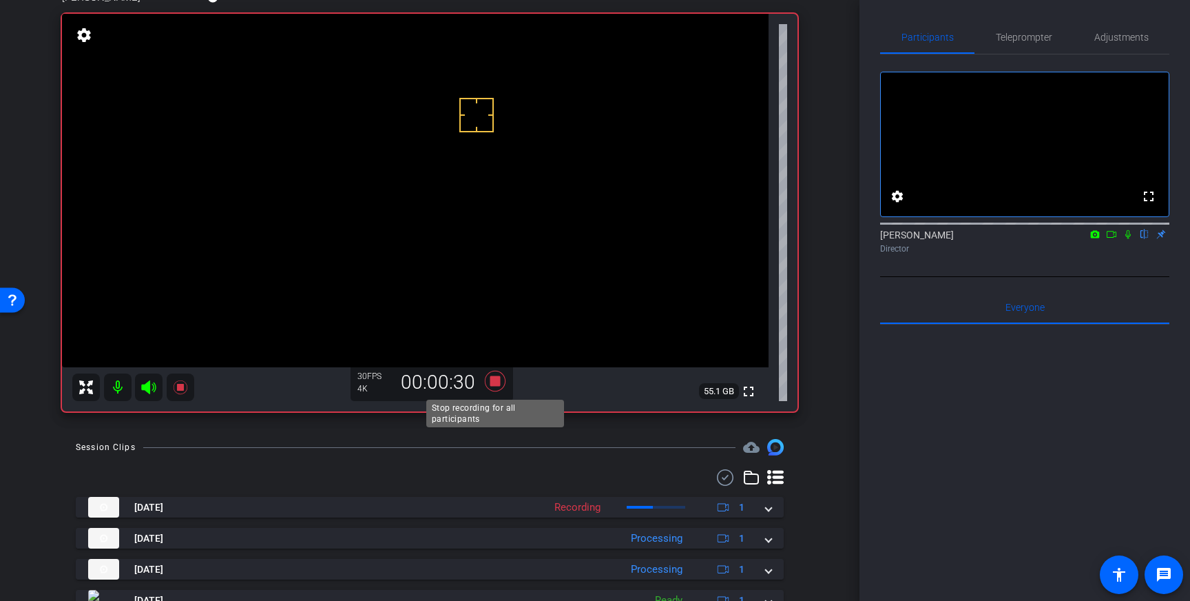
click at [494, 376] on icon at bounding box center [495, 381] width 21 height 21
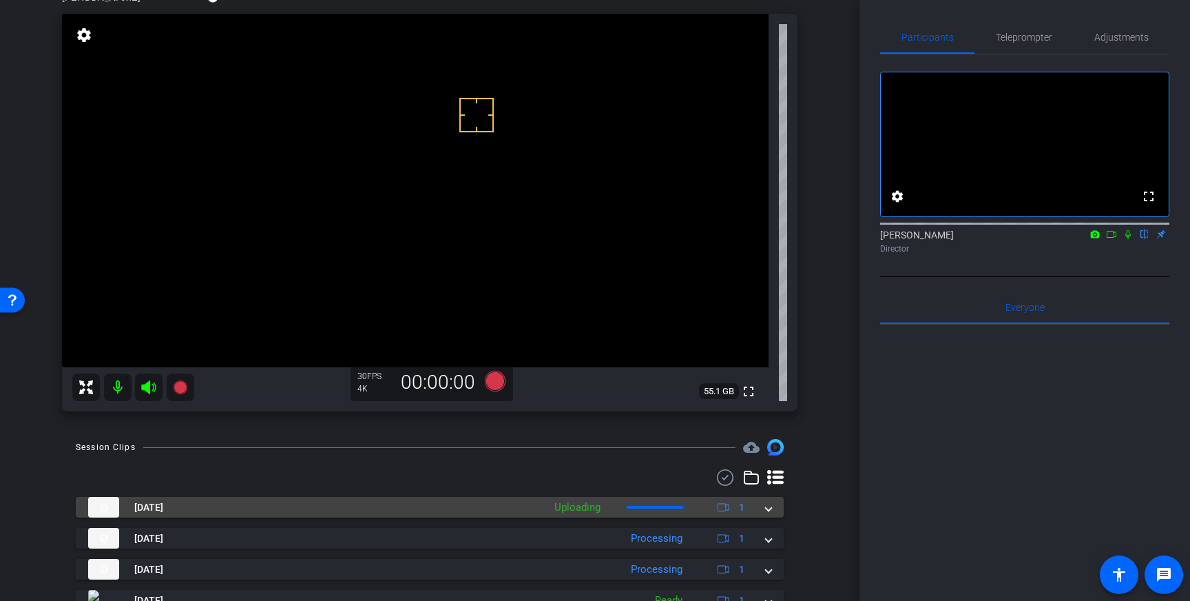
click at [772, 511] on mat-expansion-panel-header "Sep 2, 2025 Uploading 1" at bounding box center [430, 507] width 708 height 21
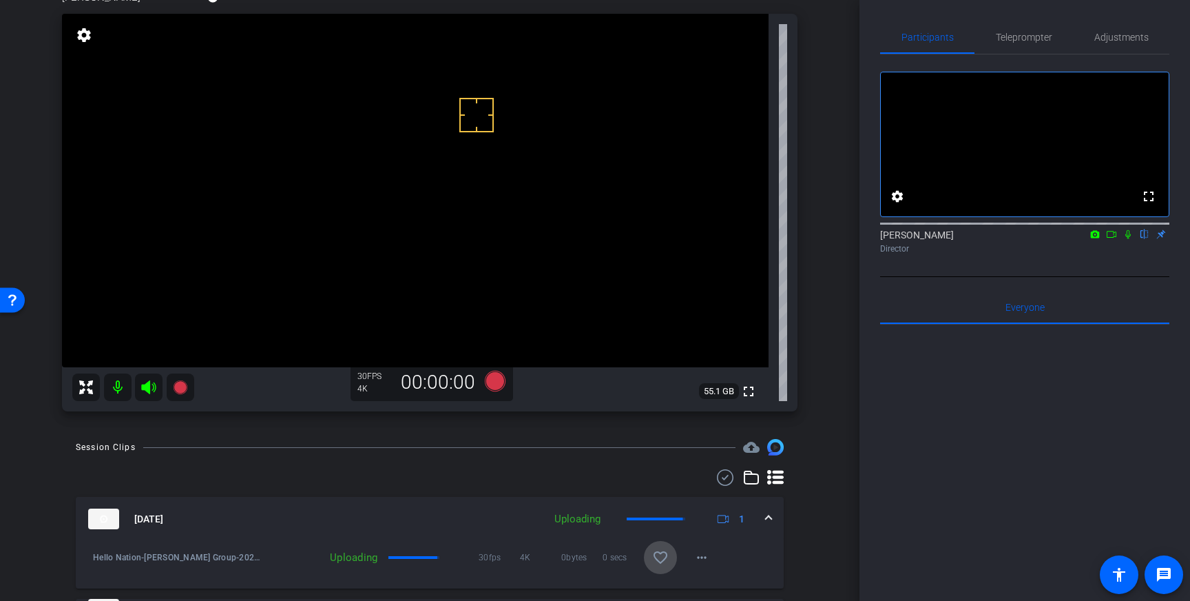
click at [666, 559] on mat-icon "favorite_border" at bounding box center [660, 557] width 17 height 17
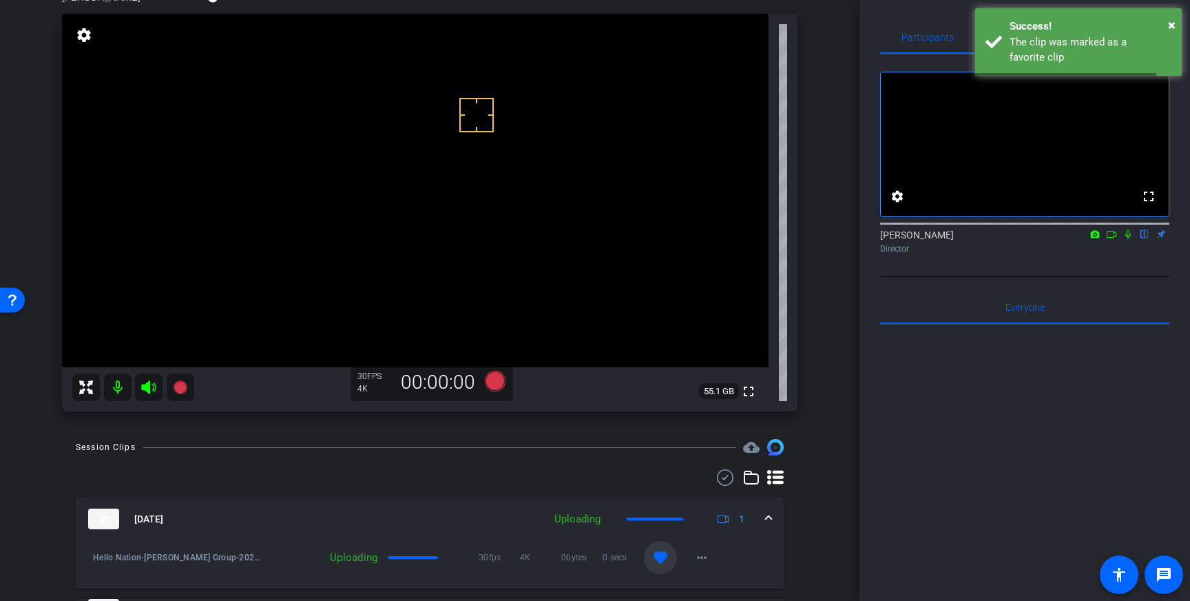
click at [768, 519] on span at bounding box center [769, 519] width 6 height 14
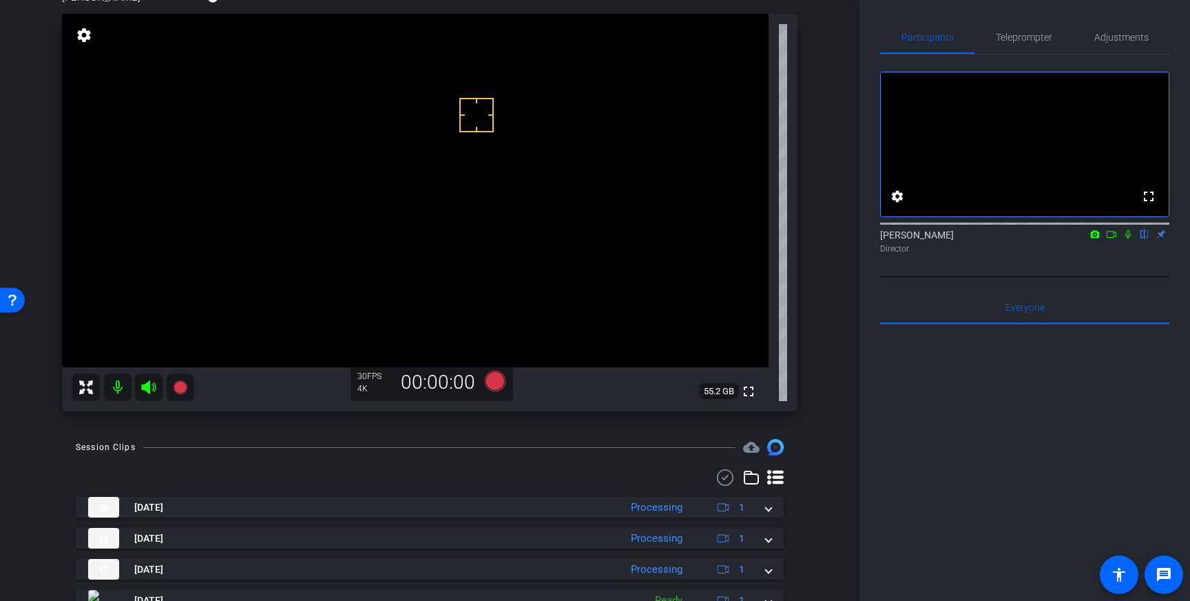
scroll to position [0, 0]
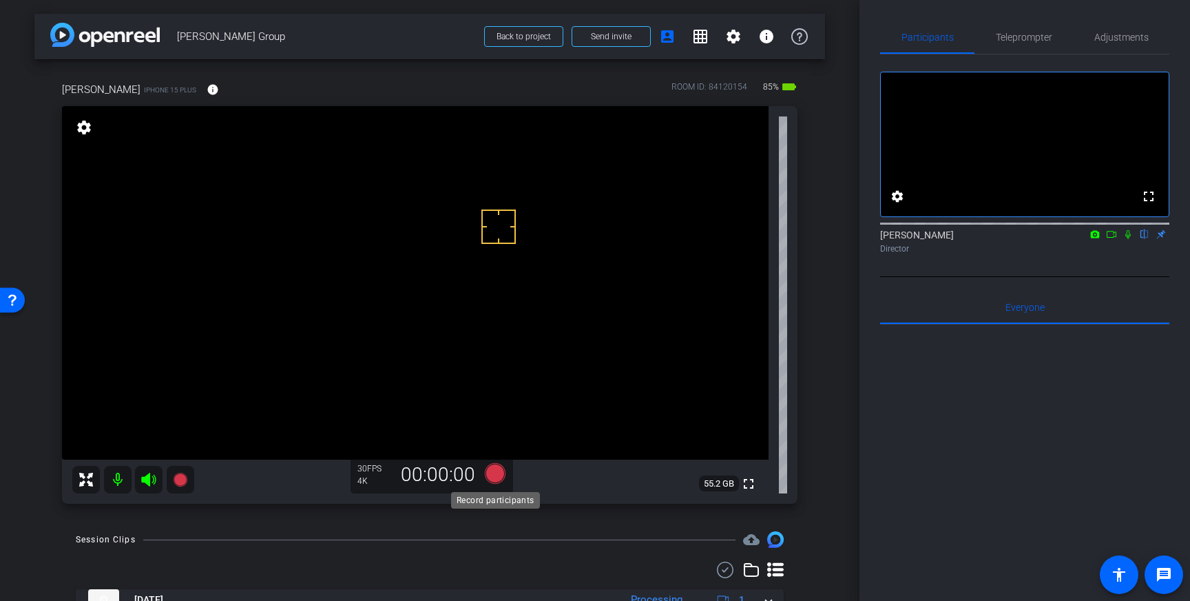
click at [491, 478] on icon at bounding box center [495, 473] width 21 height 21
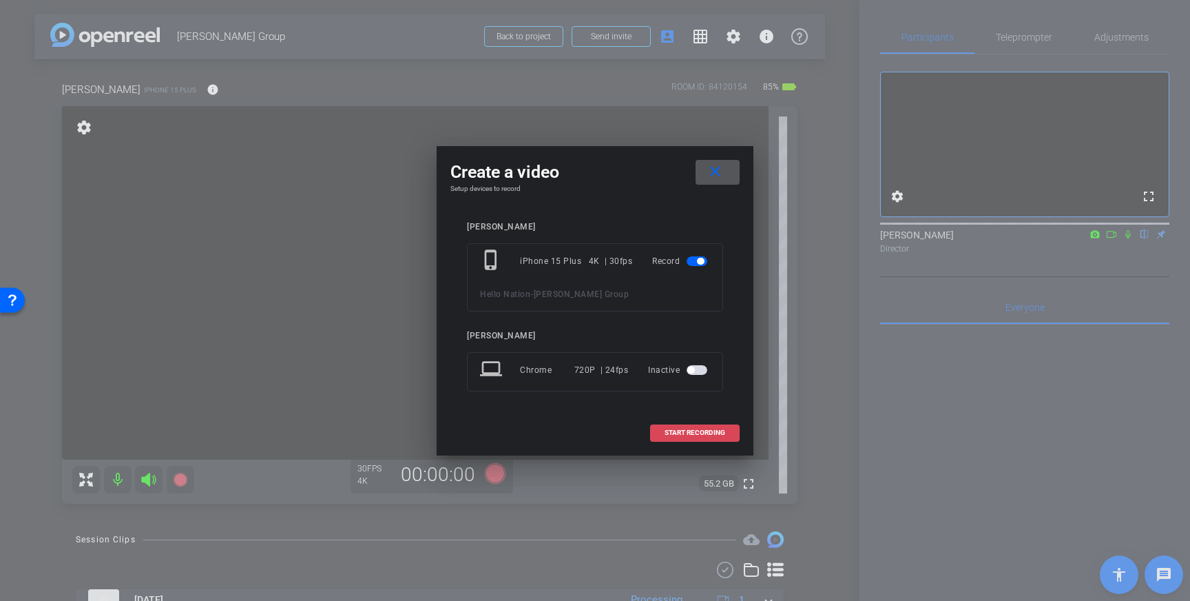
click at [695, 440] on span at bounding box center [695, 432] width 88 height 33
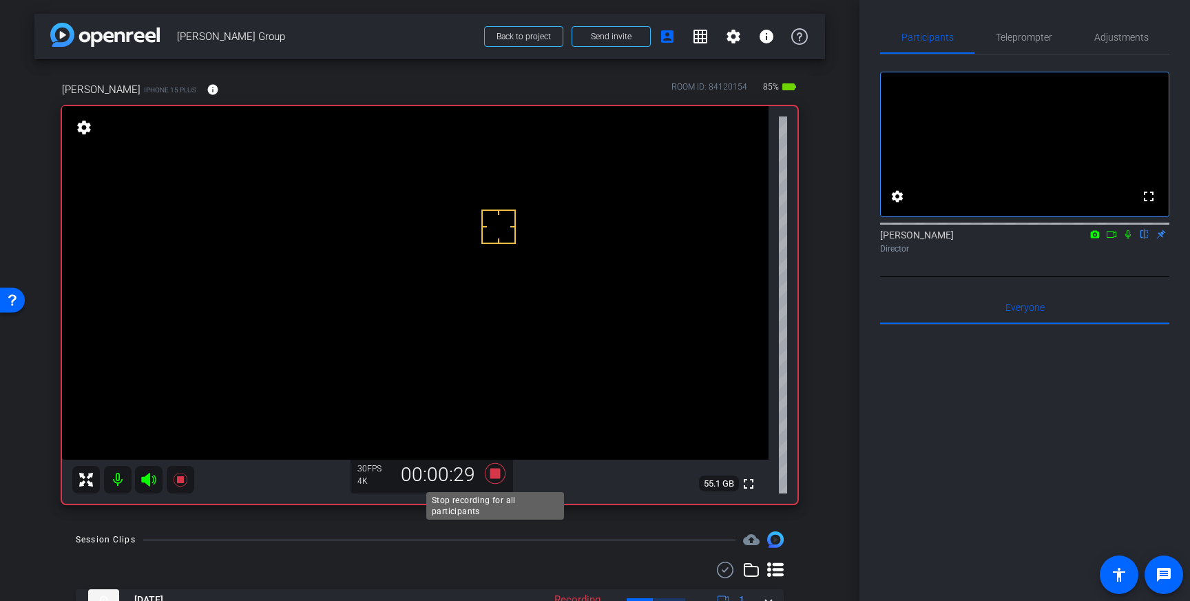
click at [497, 478] on icon at bounding box center [495, 473] width 21 height 21
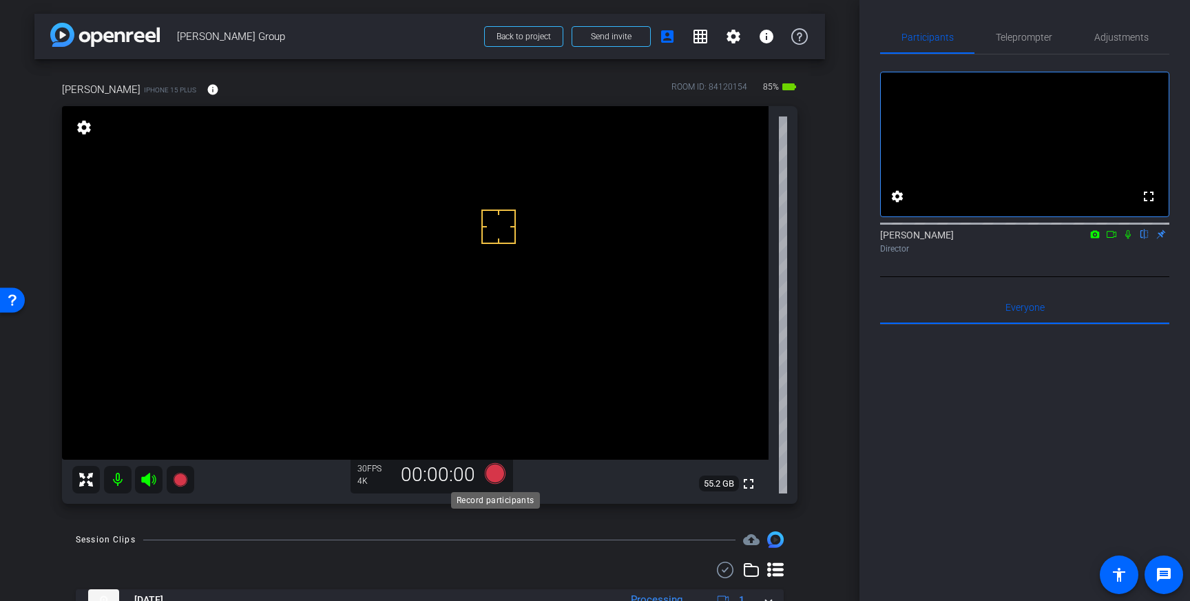
click at [496, 472] on icon at bounding box center [495, 473] width 21 height 21
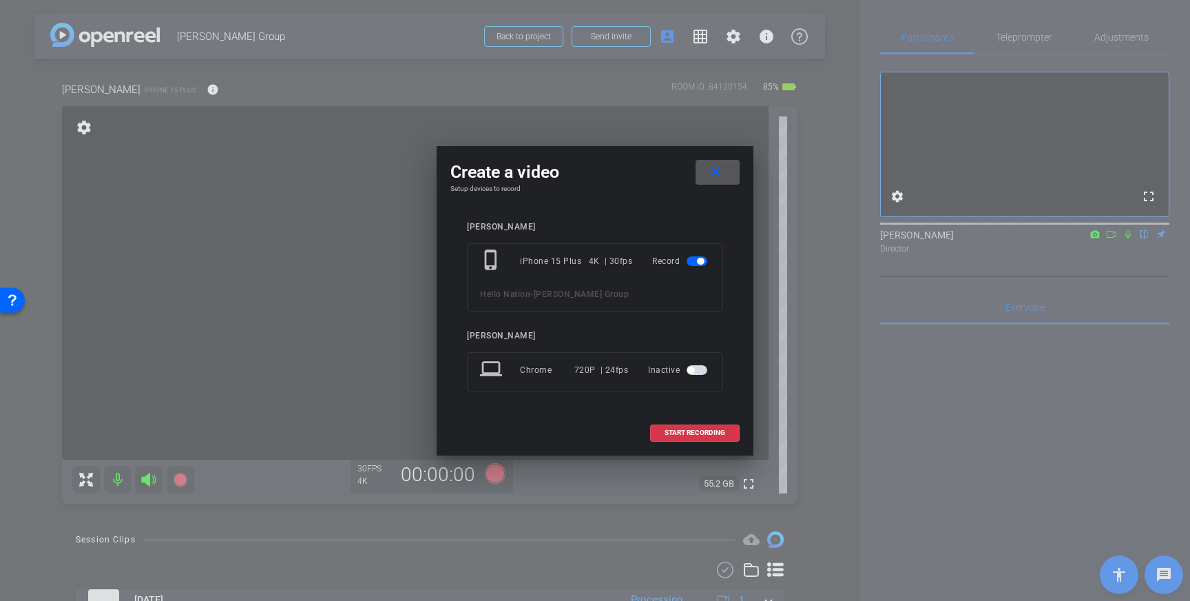
drag, startPoint x: 687, startPoint y: 433, endPoint x: 754, endPoint y: 379, distance: 86.3
click at [689, 432] on span "START RECORDING" at bounding box center [695, 432] width 61 height 7
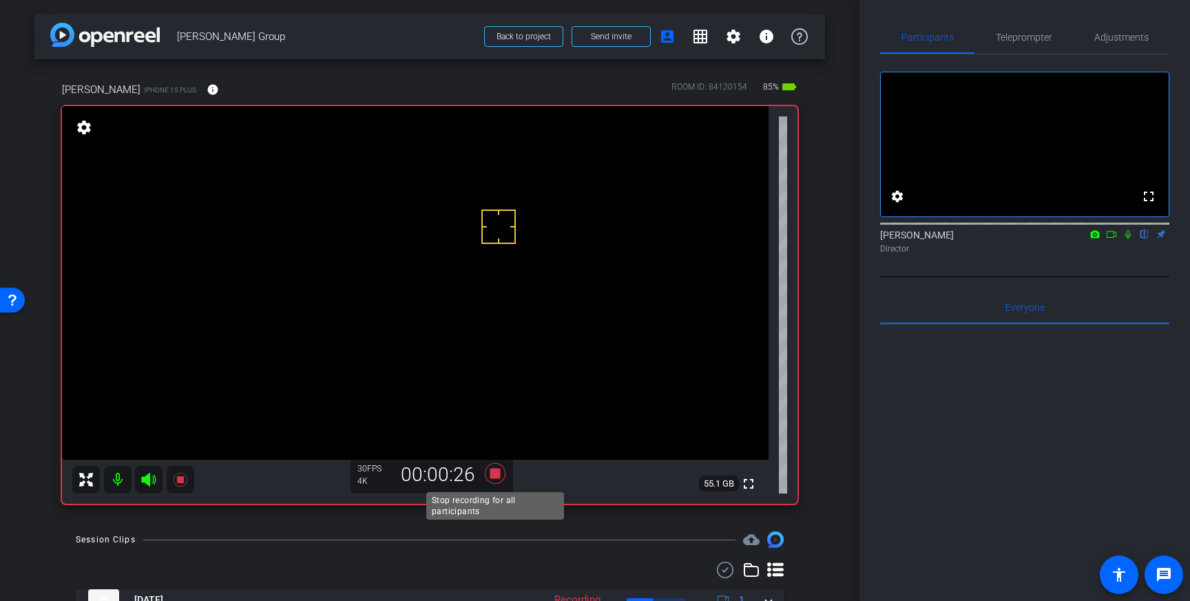
click at [495, 475] on icon at bounding box center [495, 473] width 21 height 21
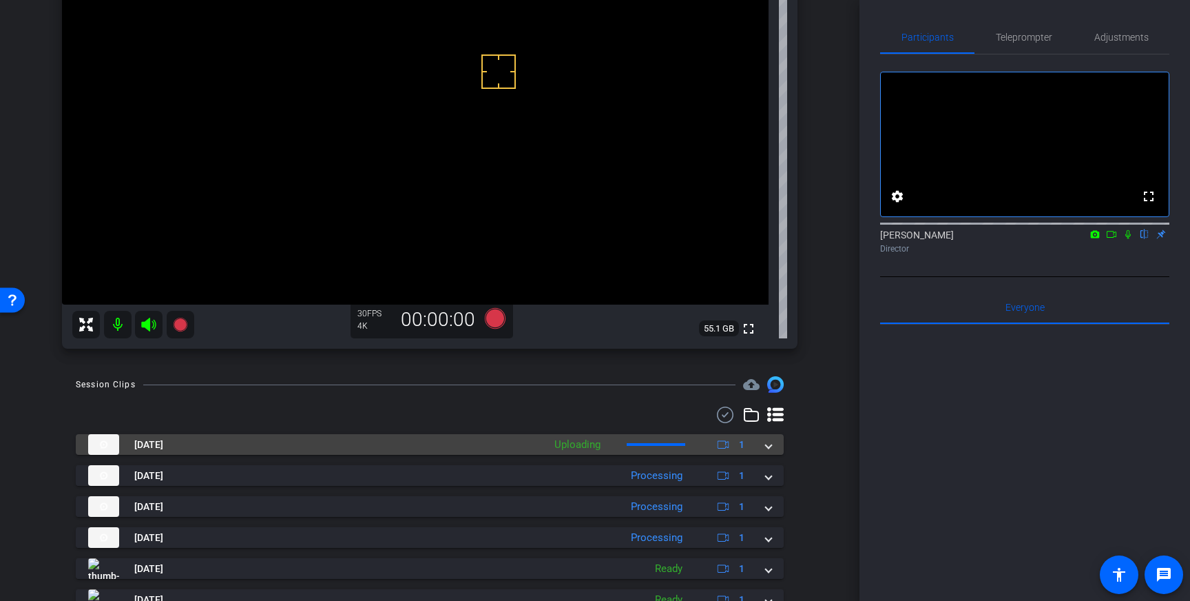
scroll to position [161, 0]
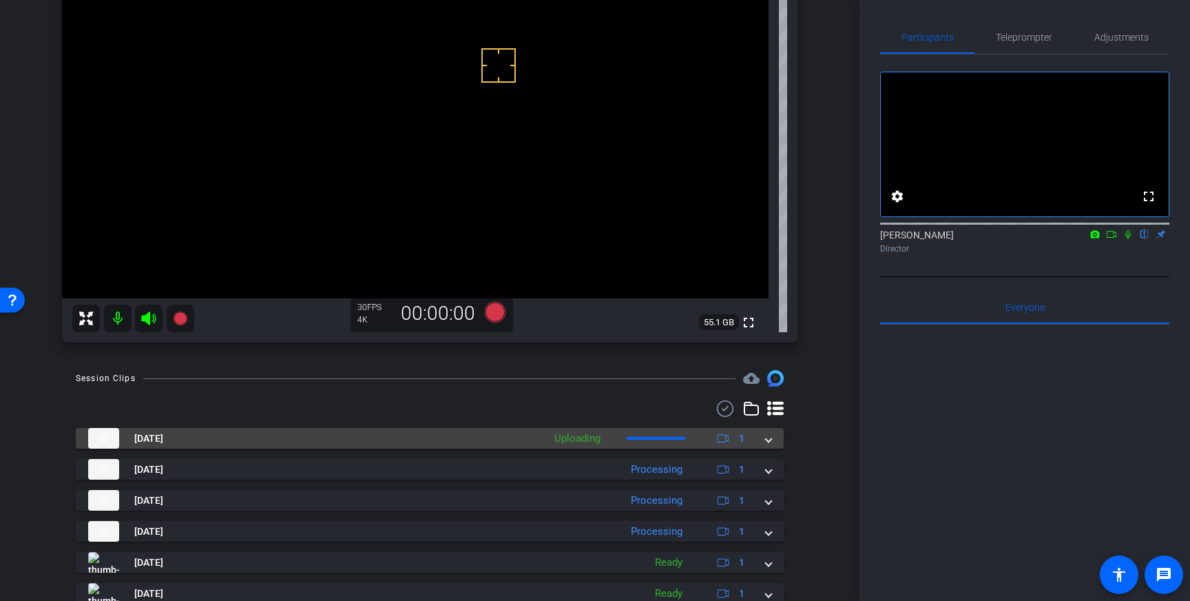
click at [768, 444] on span at bounding box center [769, 438] width 6 height 14
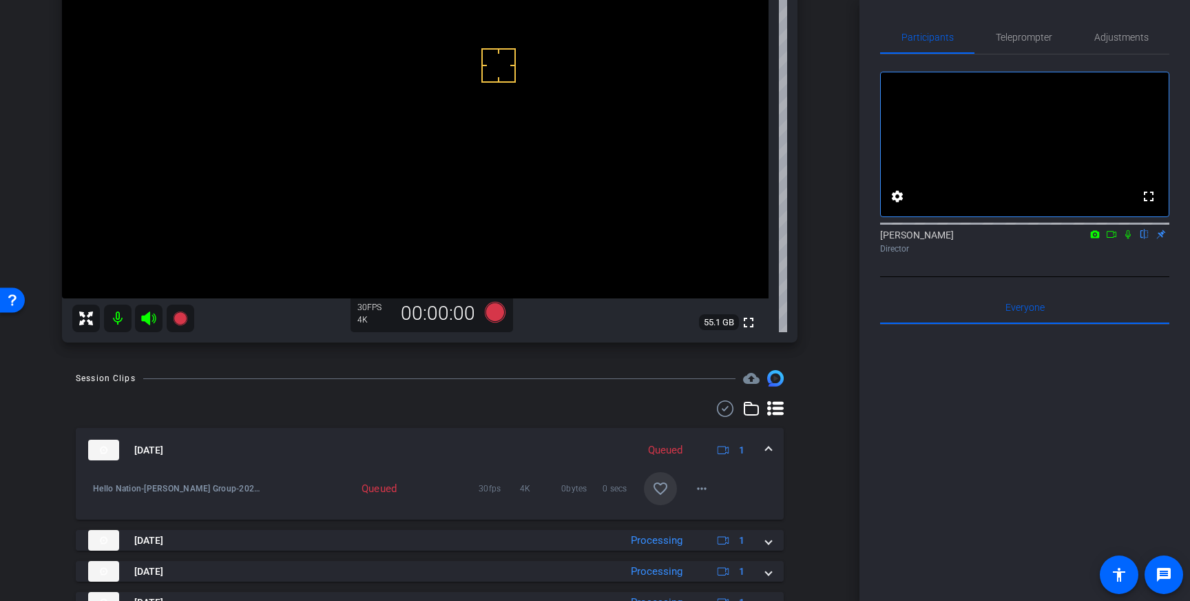
click at [770, 448] on span at bounding box center [769, 450] width 6 height 14
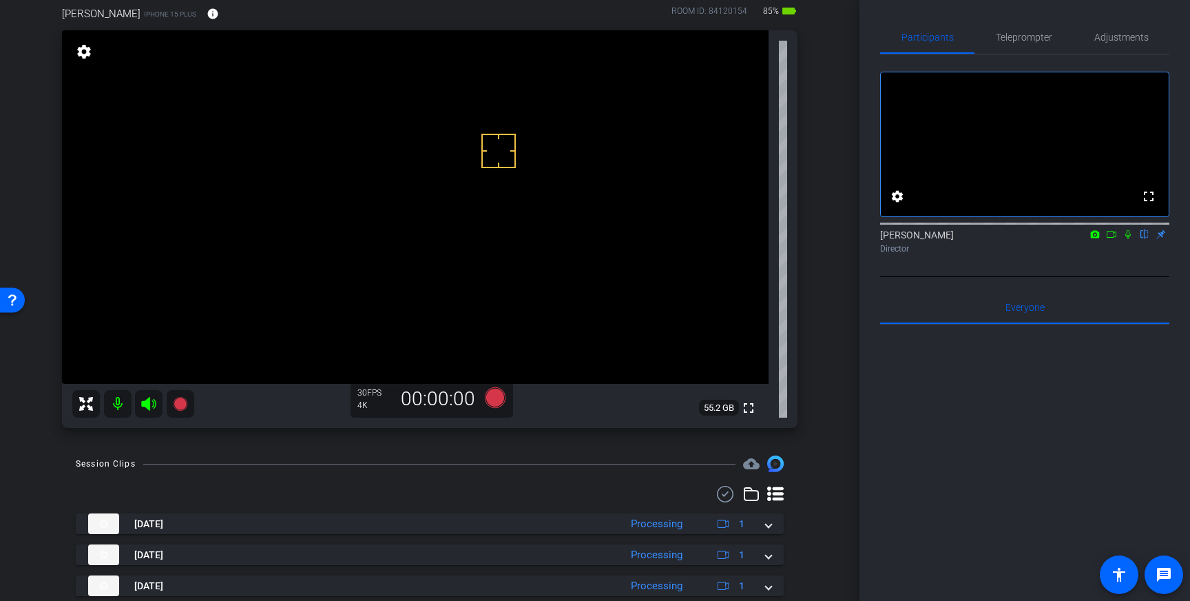
scroll to position [67, 0]
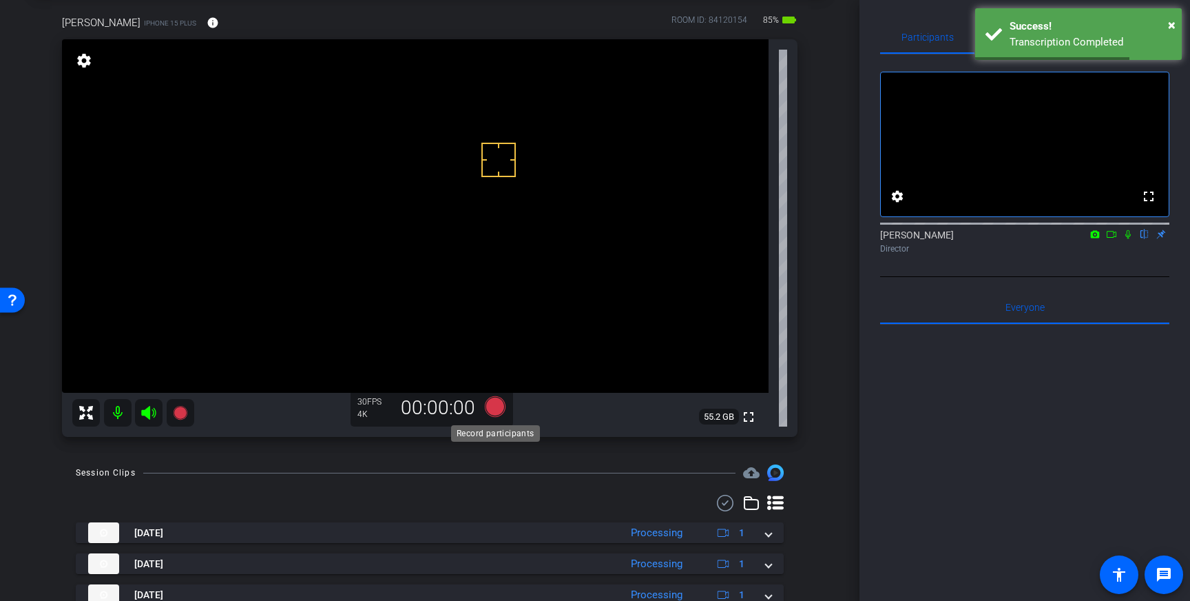
click at [492, 410] on icon at bounding box center [495, 406] width 21 height 21
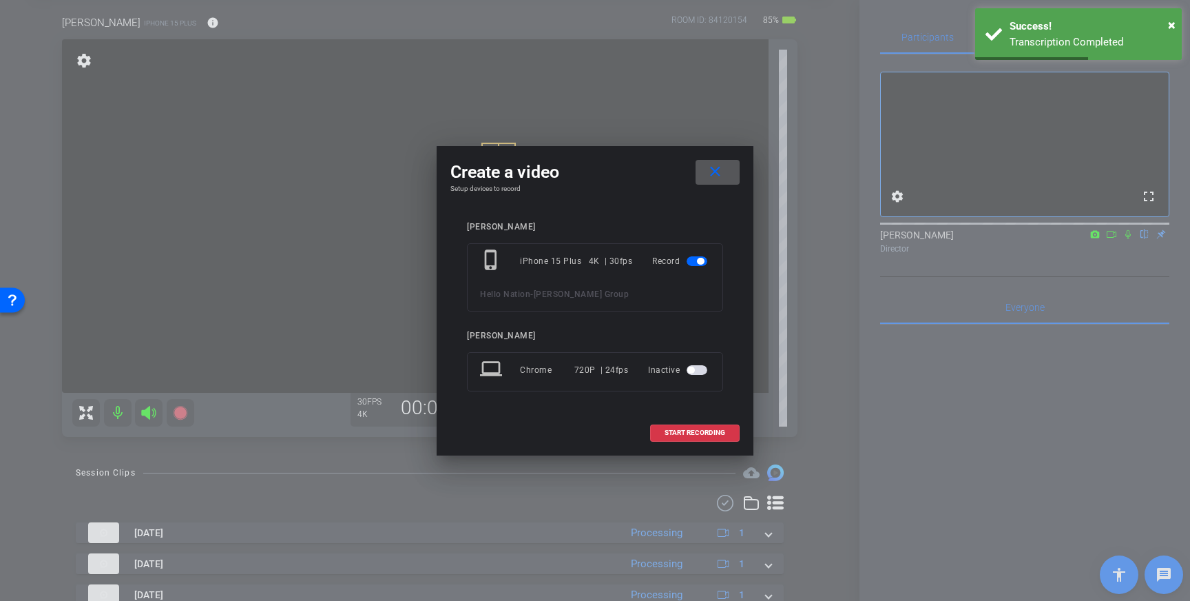
drag, startPoint x: 689, startPoint y: 432, endPoint x: 819, endPoint y: 317, distance: 173.8
click at [693, 431] on span "START RECORDING" at bounding box center [695, 432] width 61 height 7
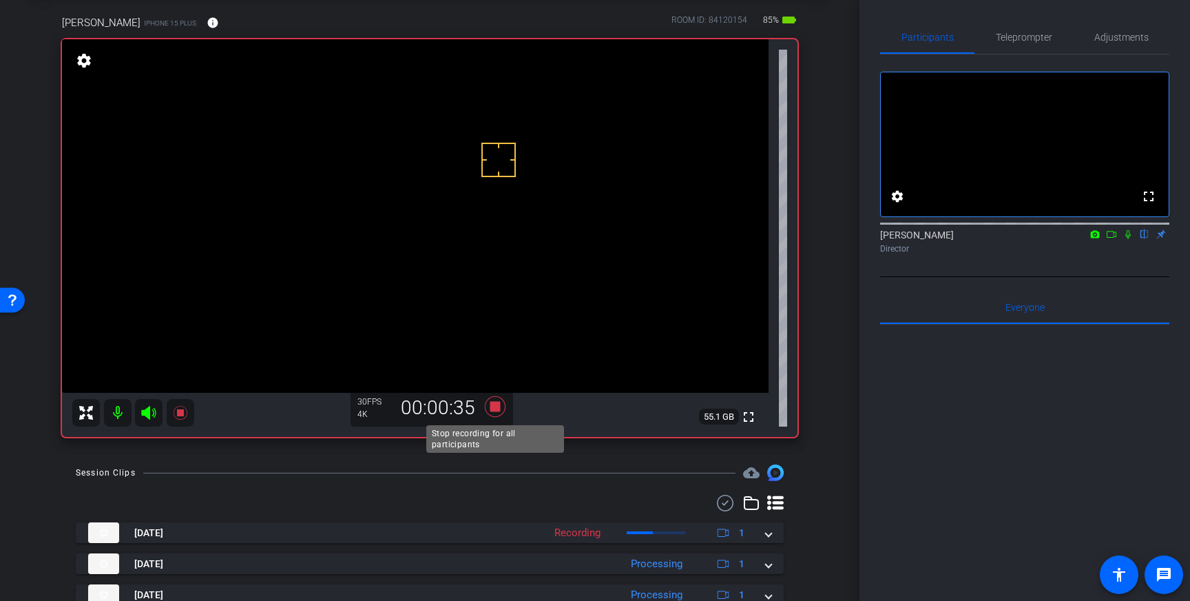
click at [495, 408] on icon at bounding box center [495, 406] width 21 height 21
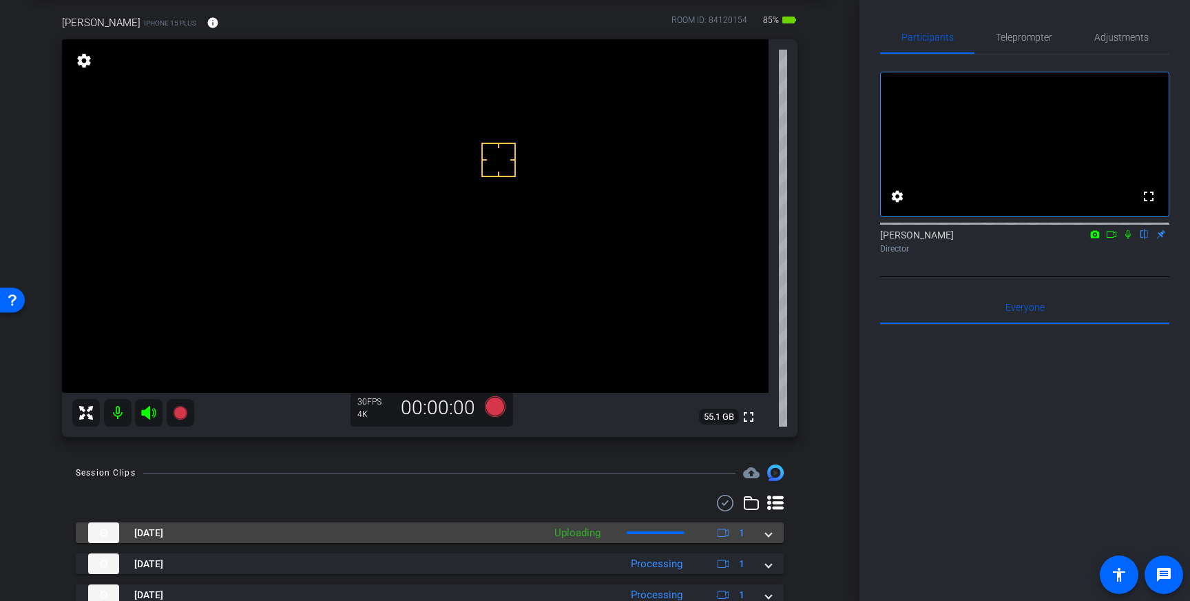
click at [772, 533] on mat-expansion-panel-header "Sep 2, 2025 Uploading 1" at bounding box center [430, 532] width 708 height 21
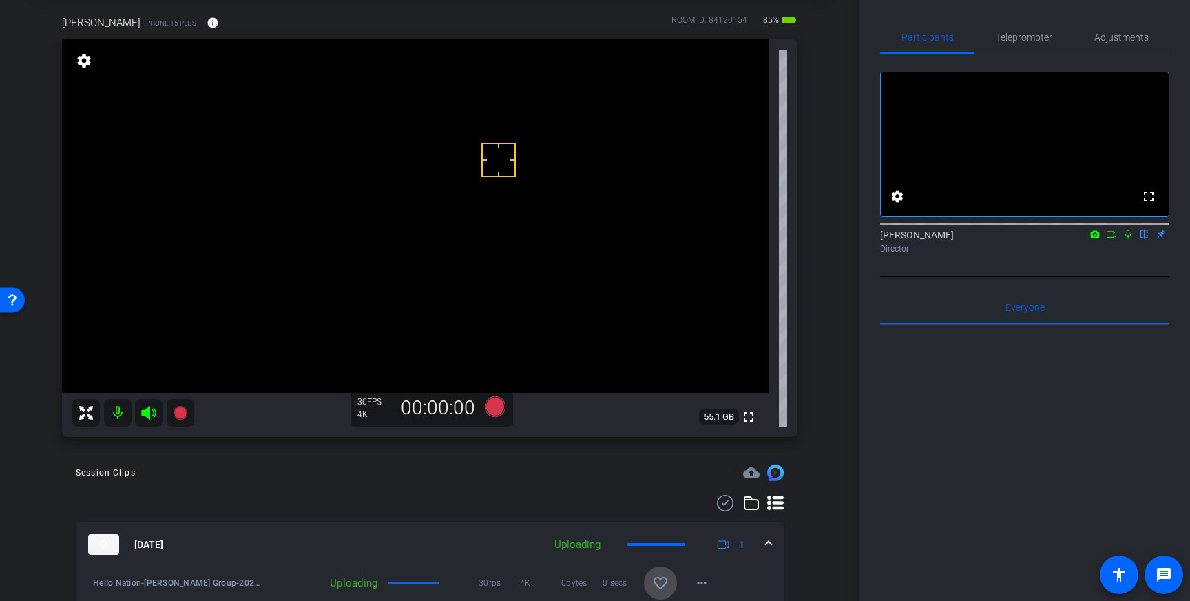
click at [672, 575] on span at bounding box center [660, 582] width 33 height 33
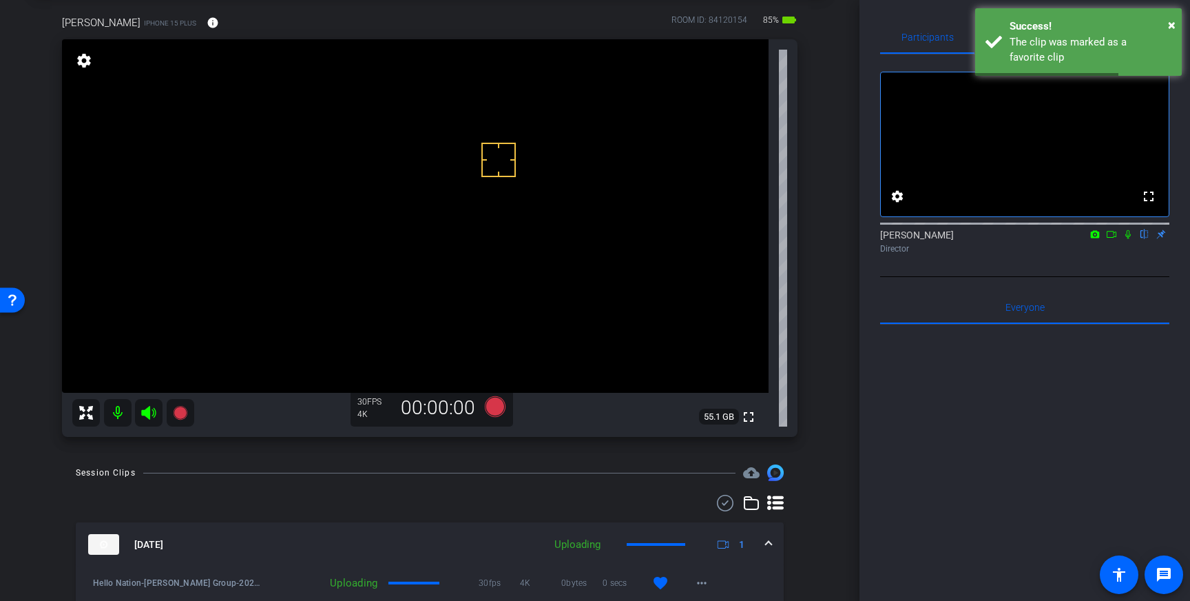
click at [772, 536] on mat-expansion-panel-header "Sep 2, 2025 Uploading 1" at bounding box center [430, 544] width 708 height 44
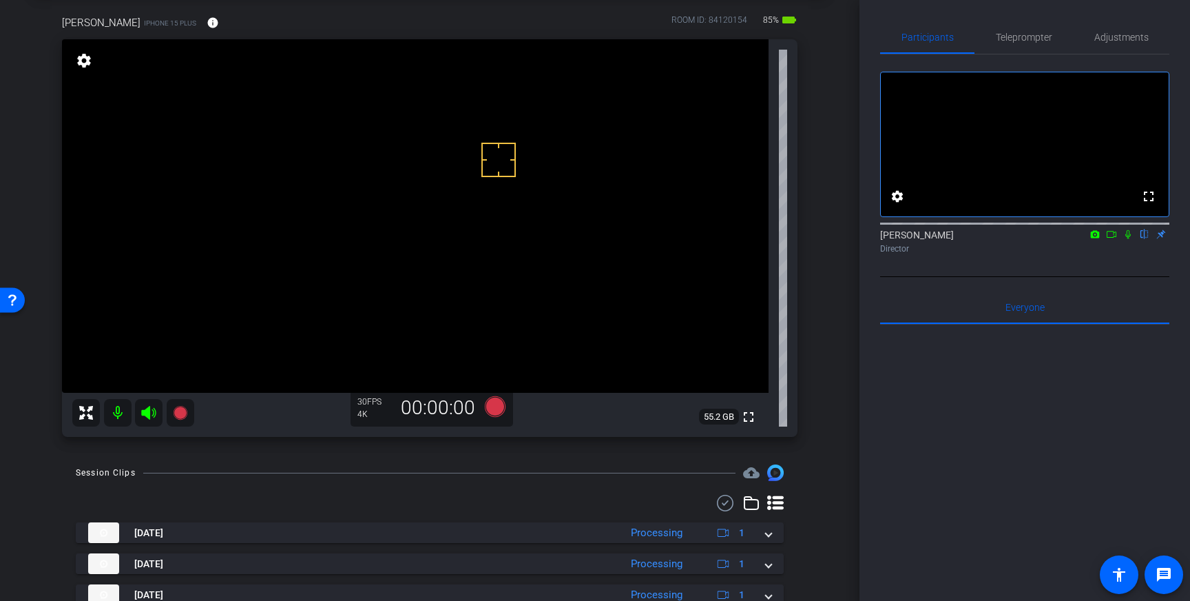
scroll to position [68, 0]
click at [497, 404] on icon at bounding box center [495, 405] width 21 height 21
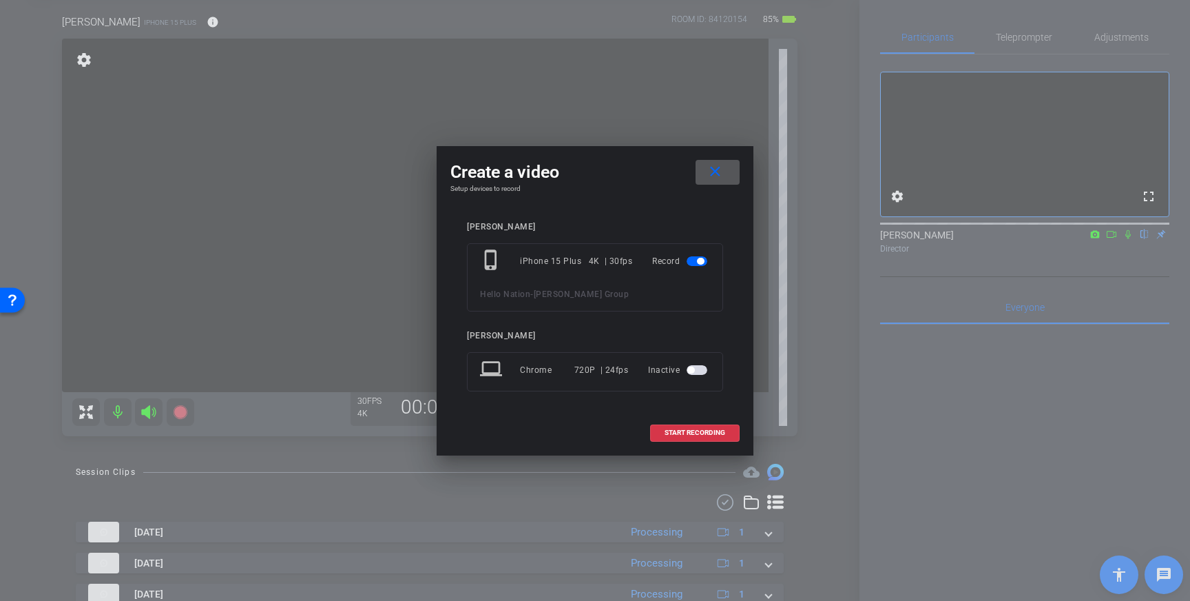
drag, startPoint x: 679, startPoint y: 426, endPoint x: 694, endPoint y: 421, distance: 15.9
click at [679, 426] on span at bounding box center [695, 432] width 88 height 33
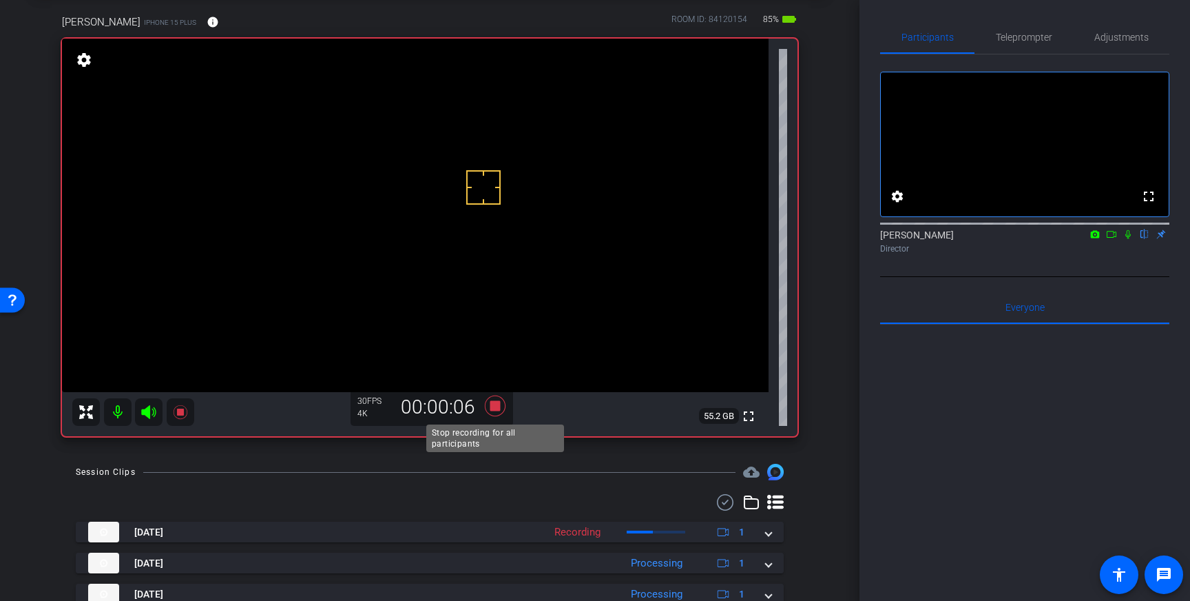
click at [495, 406] on icon at bounding box center [495, 405] width 21 height 21
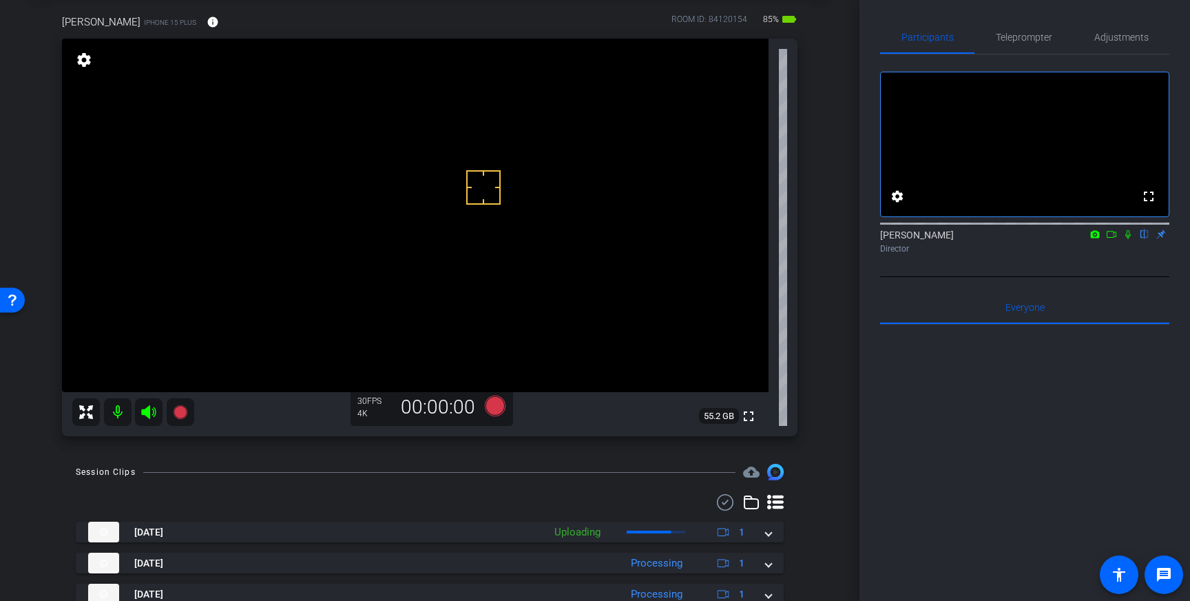
click at [714, 165] on video at bounding box center [415, 215] width 707 height 353
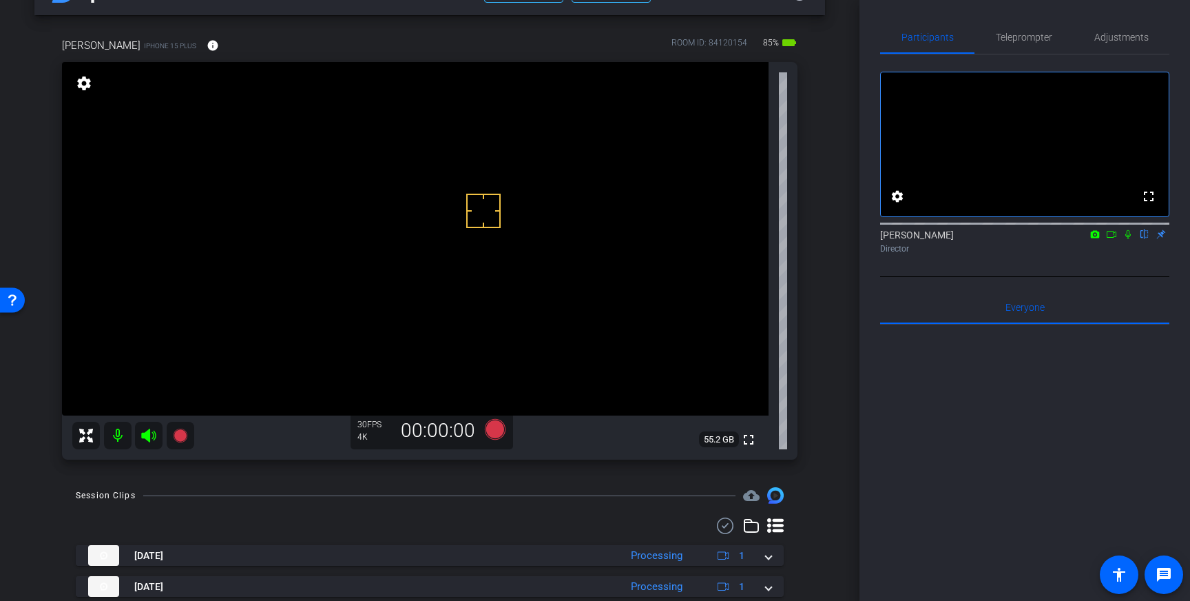
scroll to position [47, 0]
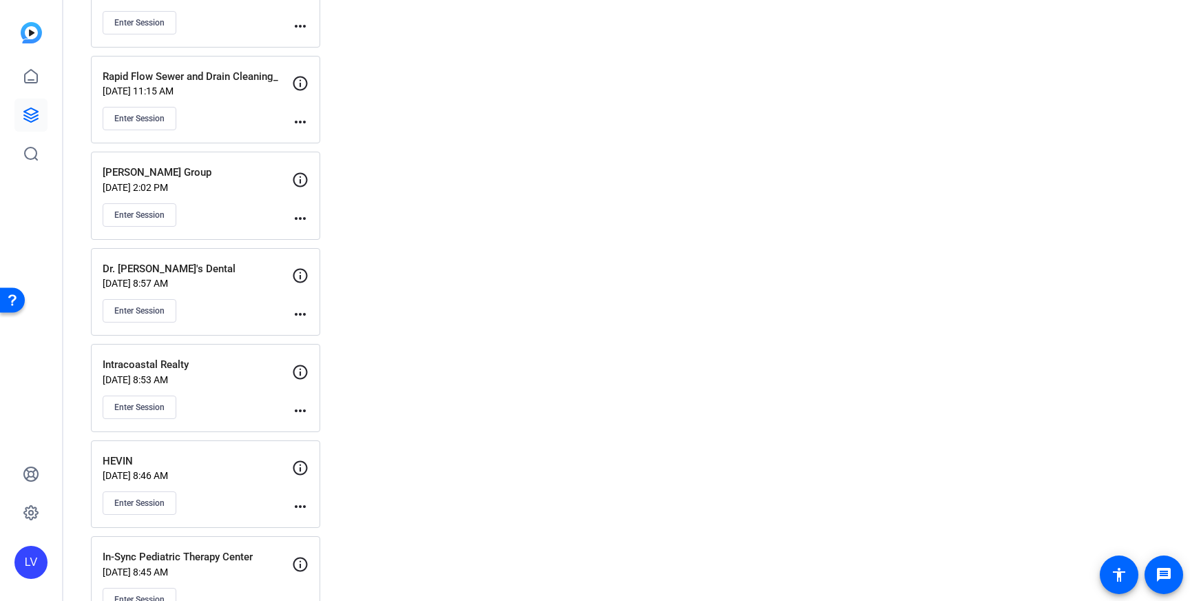
scroll to position [13526, 0]
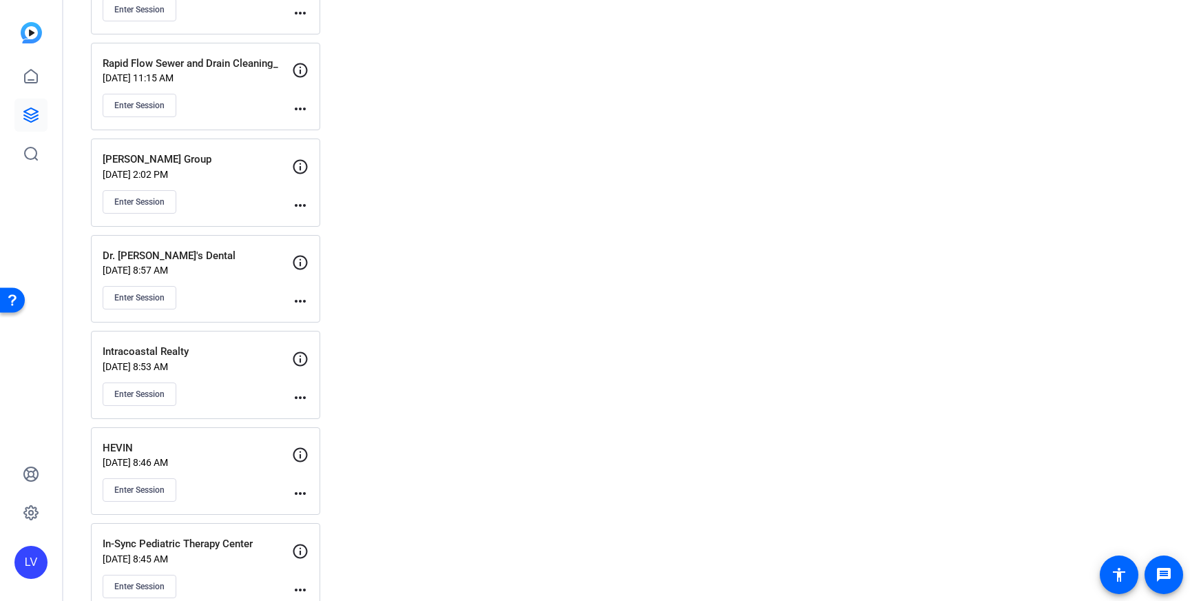
click at [266, 183] on div "[PERSON_NAME] Group [DATE] 2:02 PM Enter Session" at bounding box center [197, 183] width 189 height 62
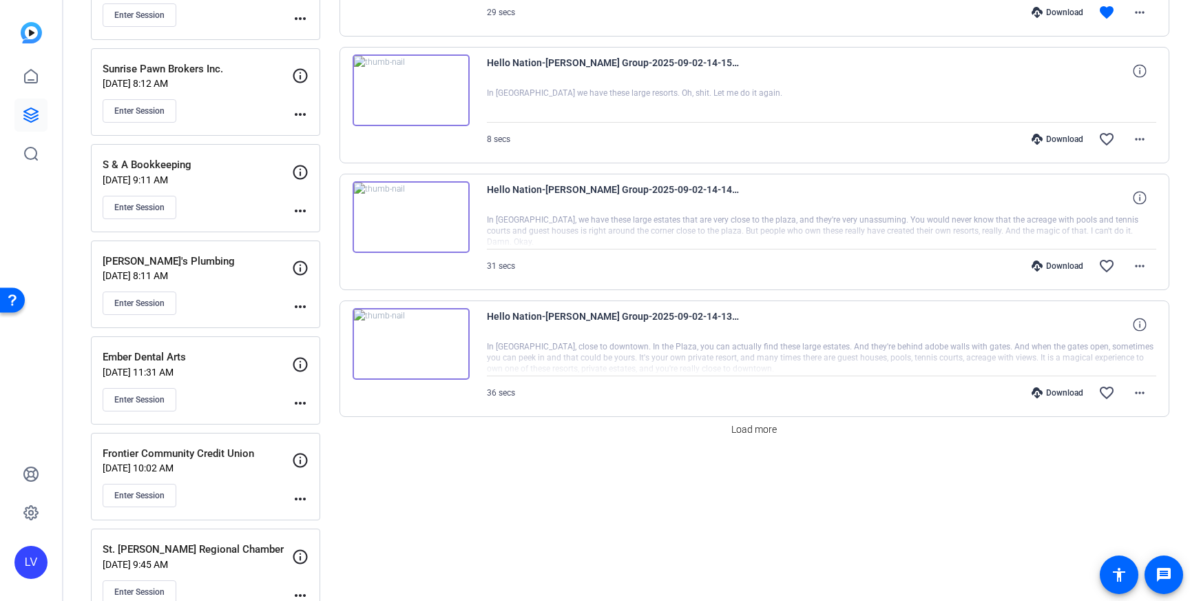
scroll to position [1027, 0]
click at [776, 433] on span "Load more" at bounding box center [754, 429] width 45 height 14
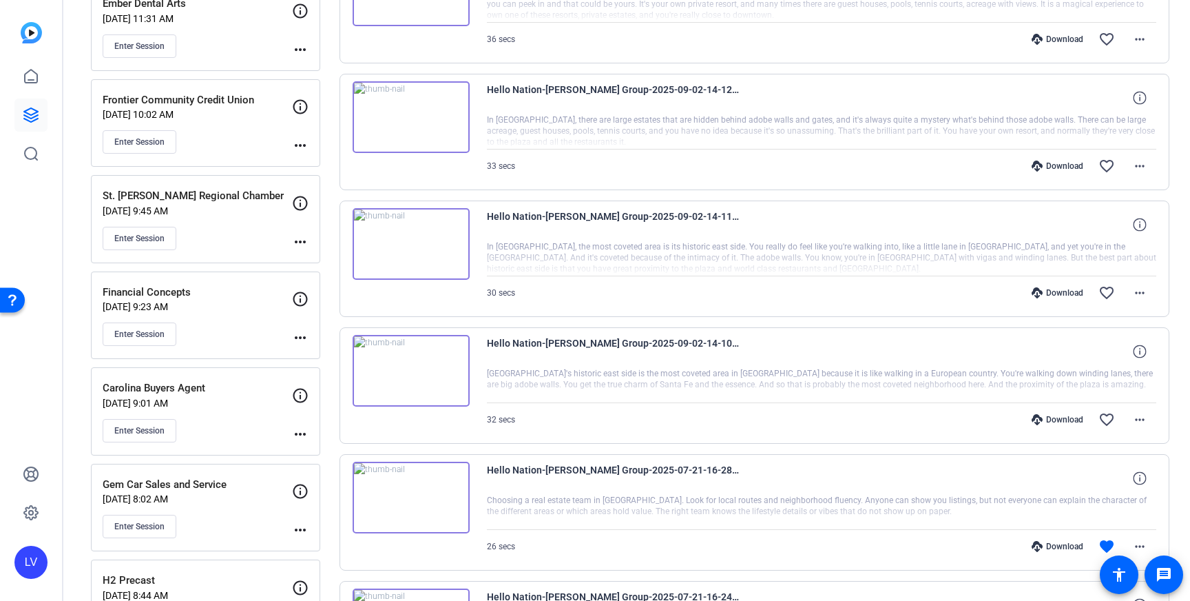
scroll to position [1351, 0]
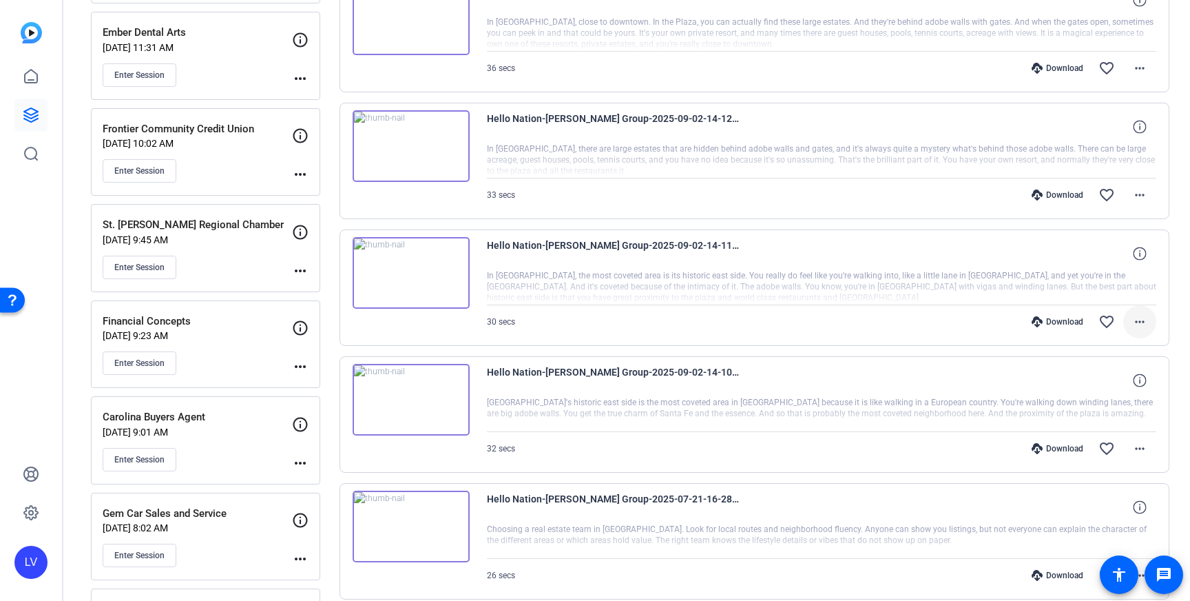
click at [1143, 322] on mat-icon "more_horiz" at bounding box center [1140, 321] width 17 height 17
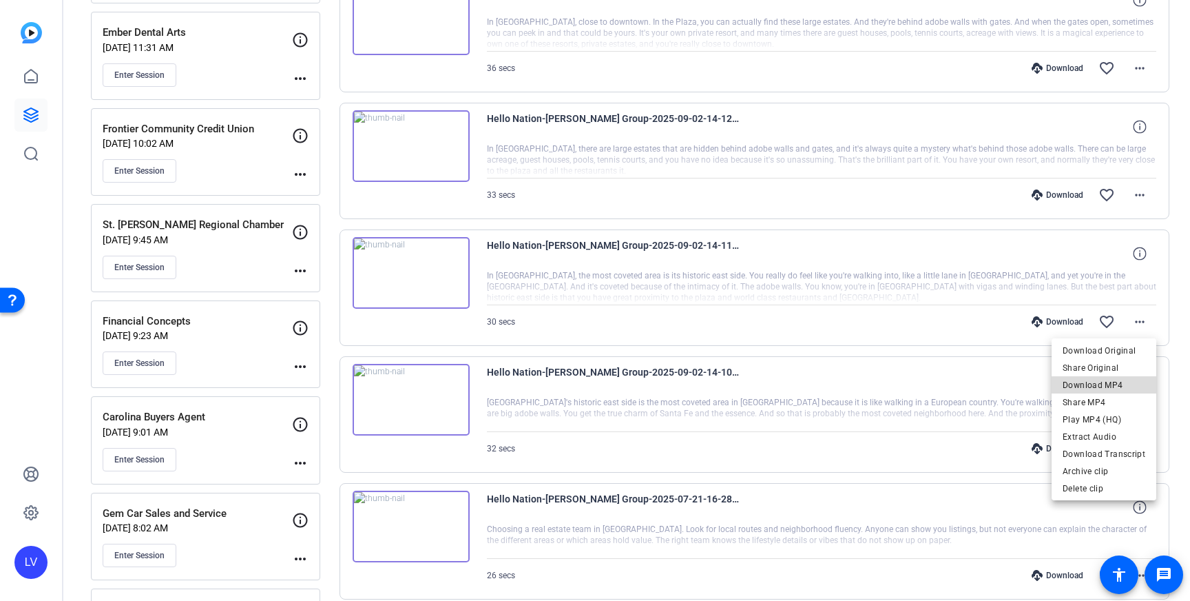
click at [1119, 386] on span "Download MP4" at bounding box center [1104, 385] width 83 height 17
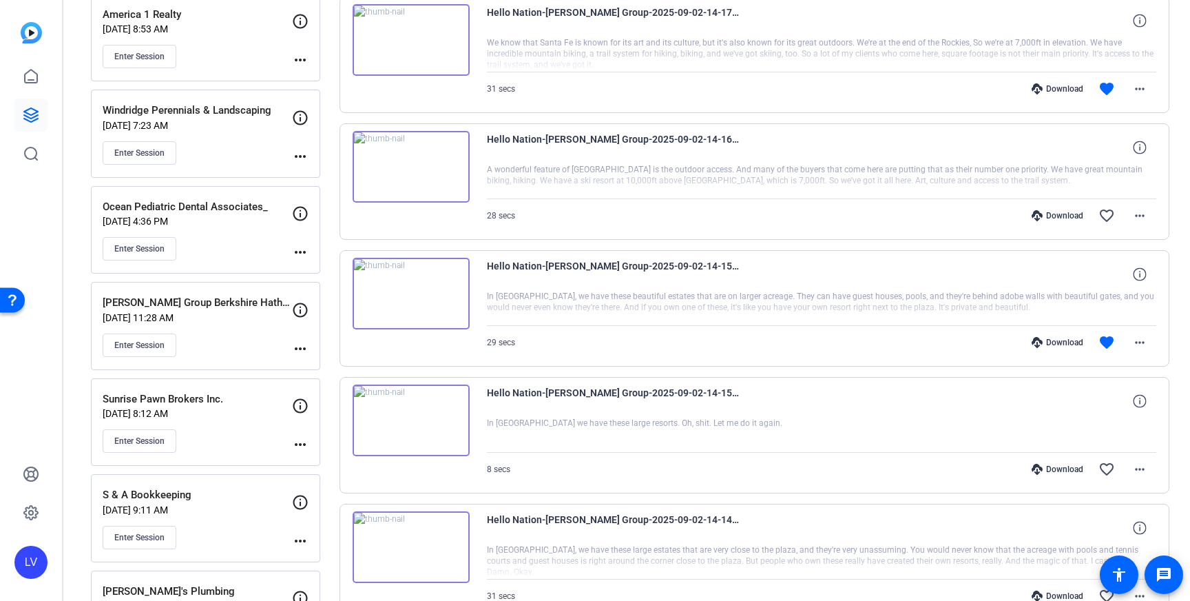
scroll to position [695, 0]
click at [1134, 346] on mat-icon "more_horiz" at bounding box center [1140, 344] width 17 height 17
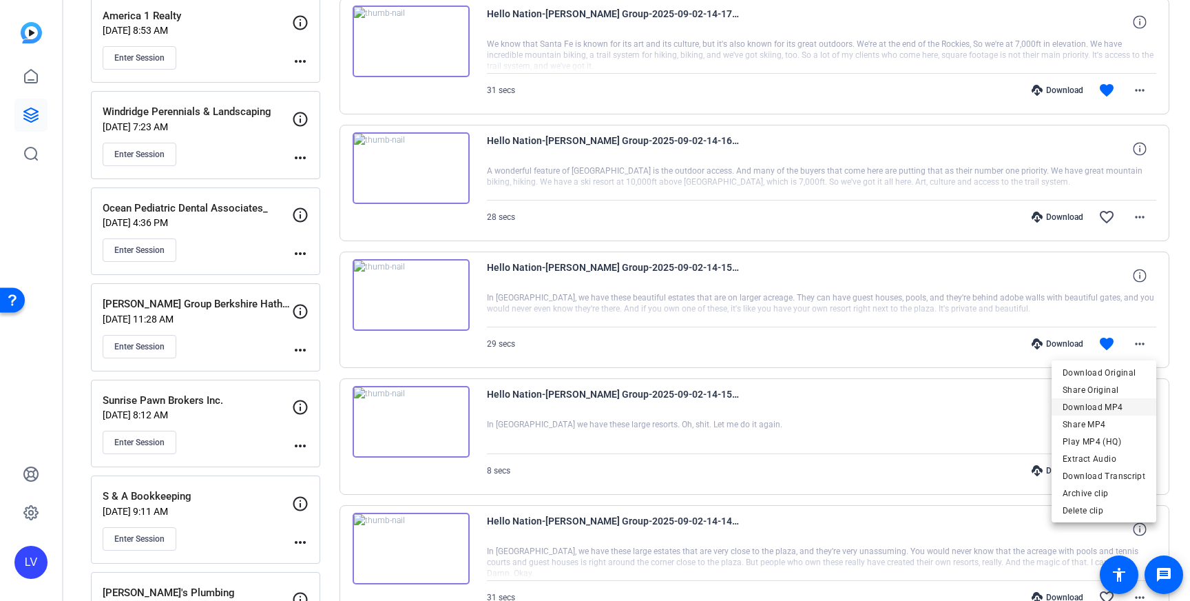
click at [1129, 409] on span "Download MP4" at bounding box center [1104, 407] width 83 height 17
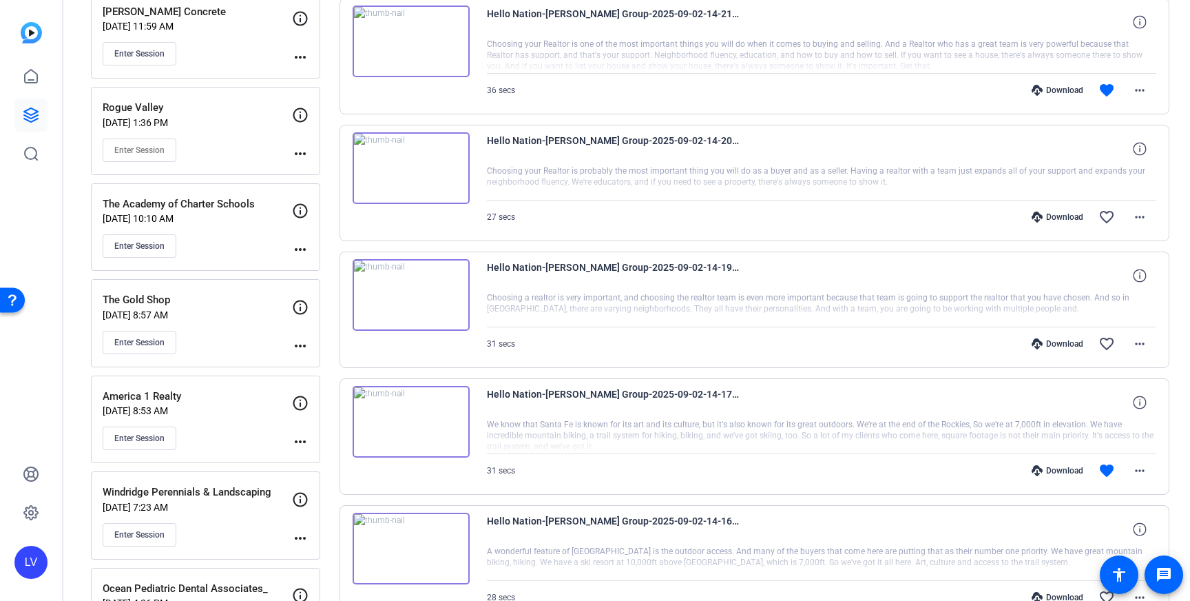
scroll to position [323, 0]
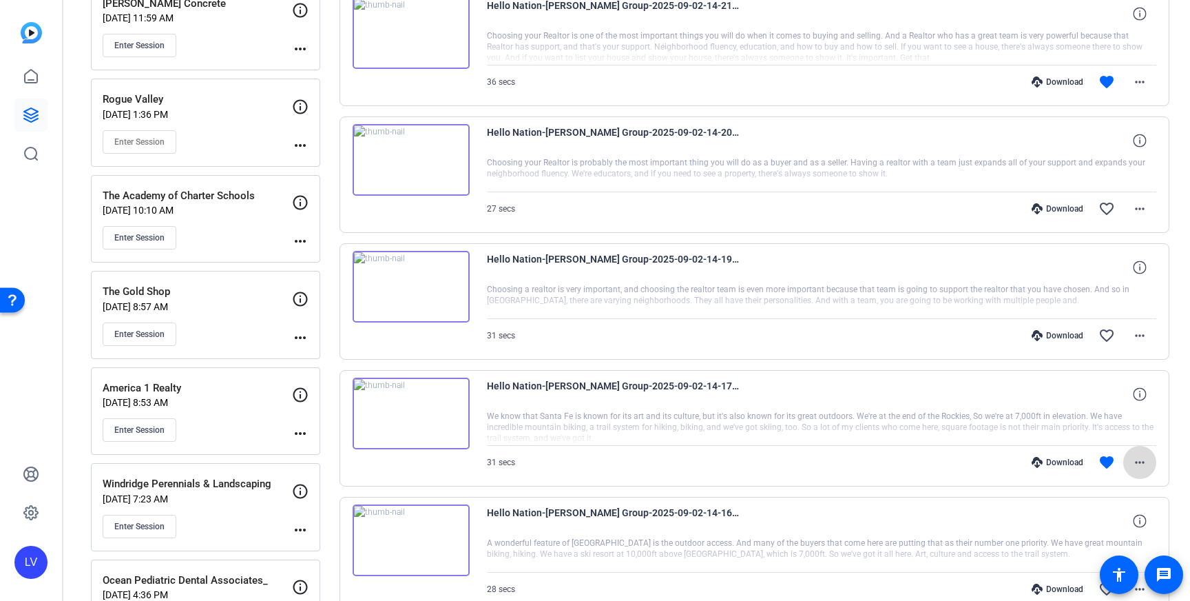
click at [1150, 454] on span at bounding box center [1140, 462] width 33 height 33
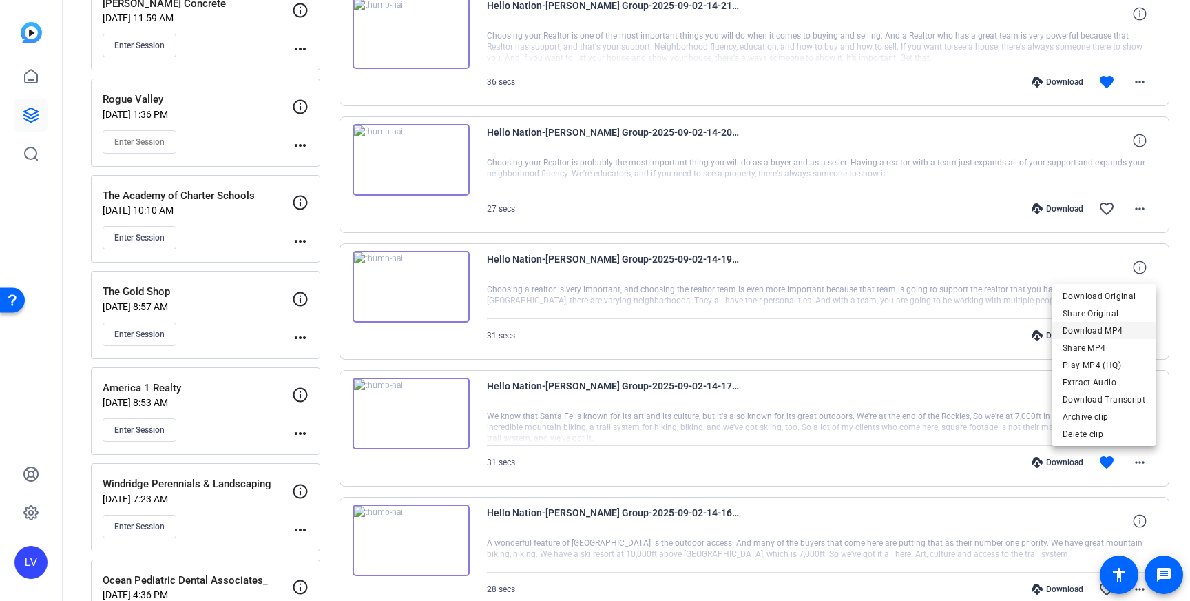
click at [1111, 331] on span "Download MP4" at bounding box center [1104, 330] width 83 height 17
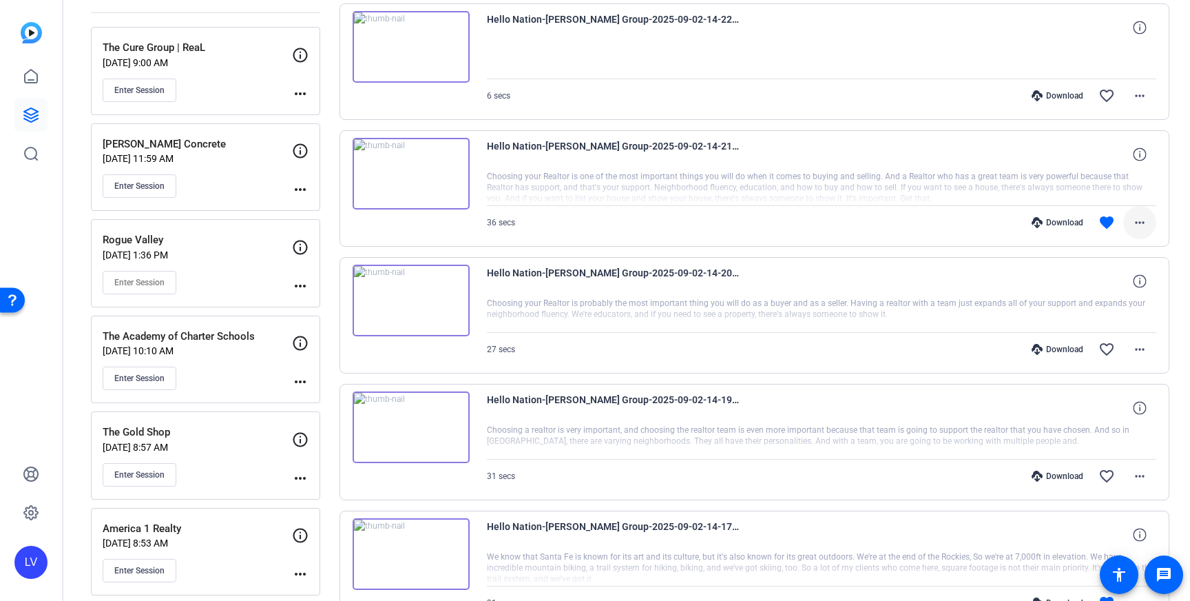
scroll to position [183, 0]
click at [1137, 216] on mat-icon "more_horiz" at bounding box center [1140, 222] width 17 height 17
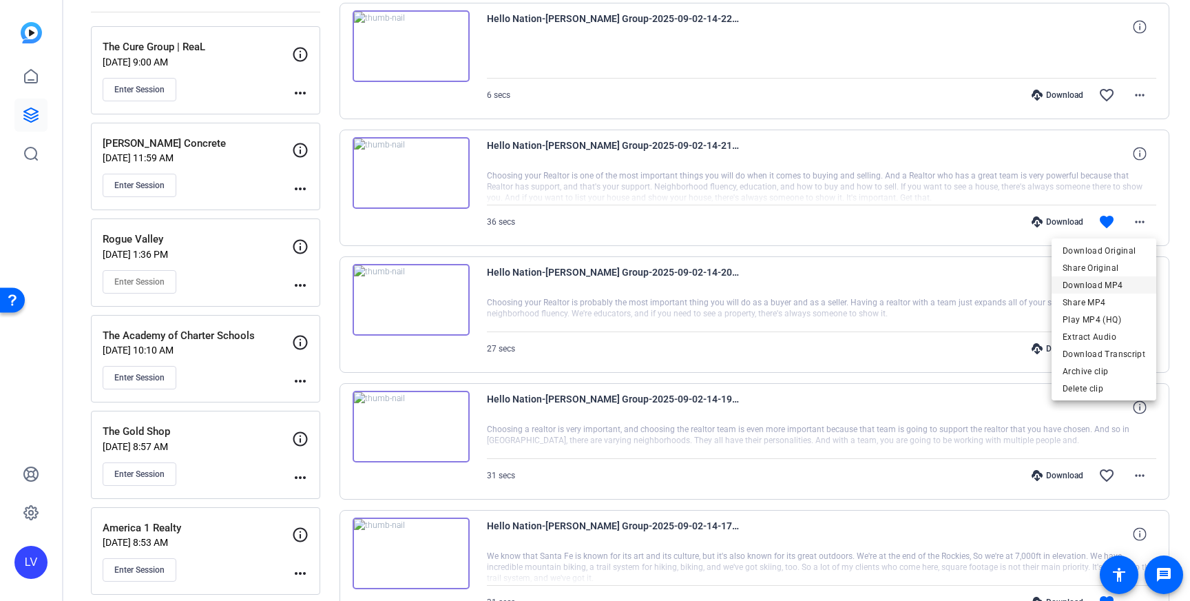
click at [1120, 279] on span "Download MP4" at bounding box center [1104, 285] width 83 height 17
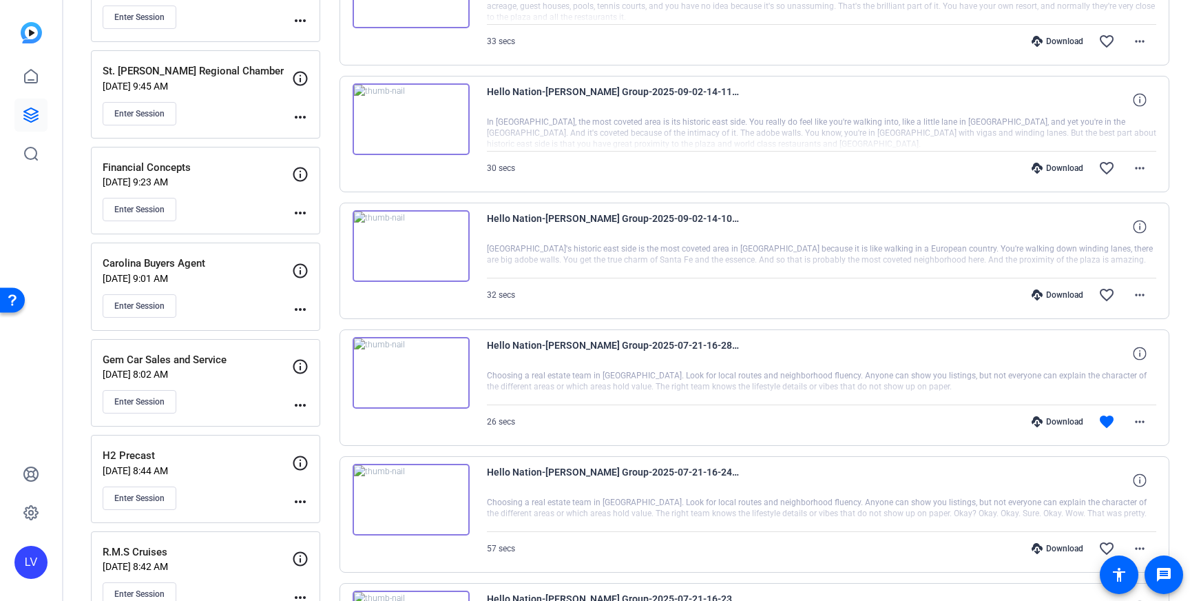
scroll to position [1505, 0]
click at [447, 137] on img at bounding box center [411, 119] width 117 height 72
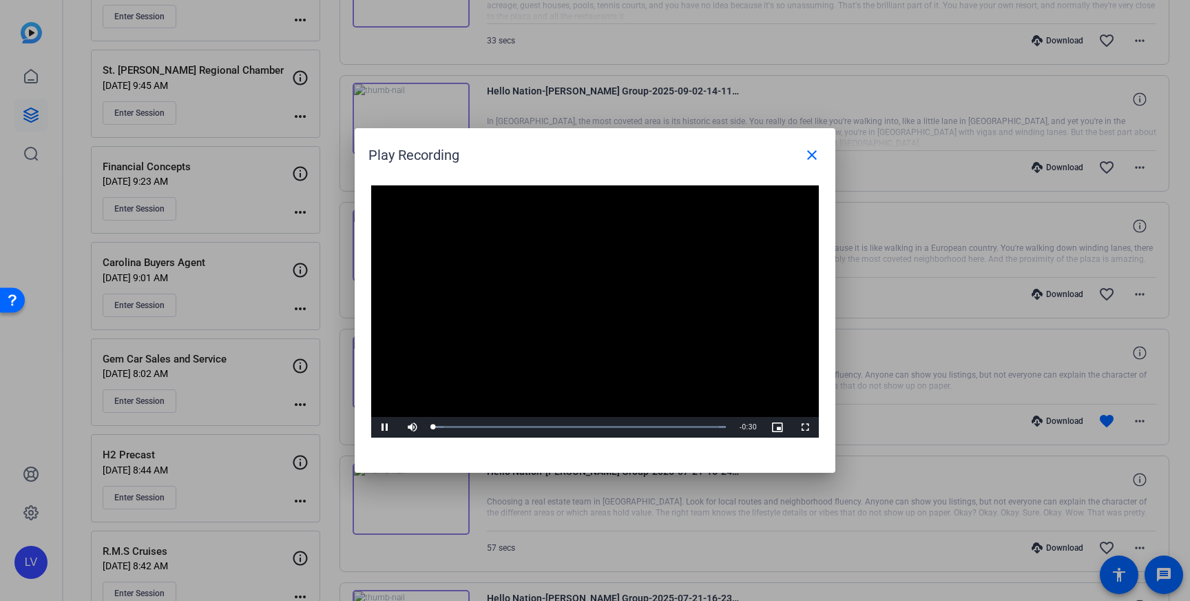
click at [594, 303] on div "Video Player is loading. Play Video Pause Mute Current Time 0:00 / Duration 0:3…" at bounding box center [595, 311] width 448 height 252
click at [690, 426] on div "Loaded : 100.00% 0:26 0:00" at bounding box center [579, 426] width 293 height 3
click at [816, 158] on mat-icon "close" at bounding box center [812, 155] width 17 height 17
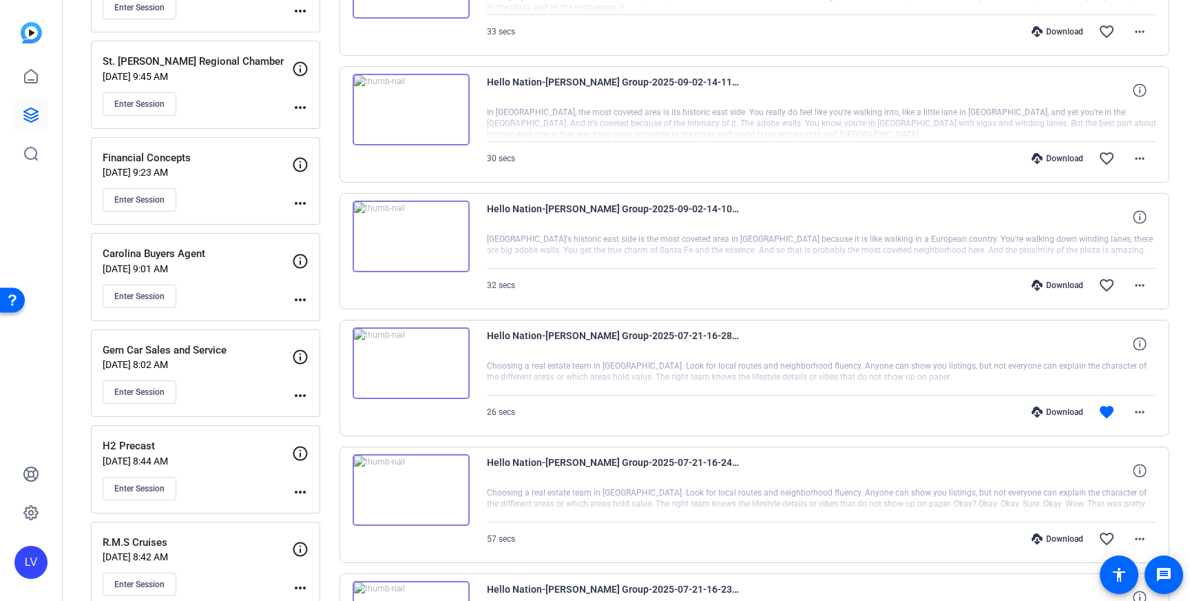
scroll to position [1518, 0]
